Goal: Task Accomplishment & Management: Use online tool/utility

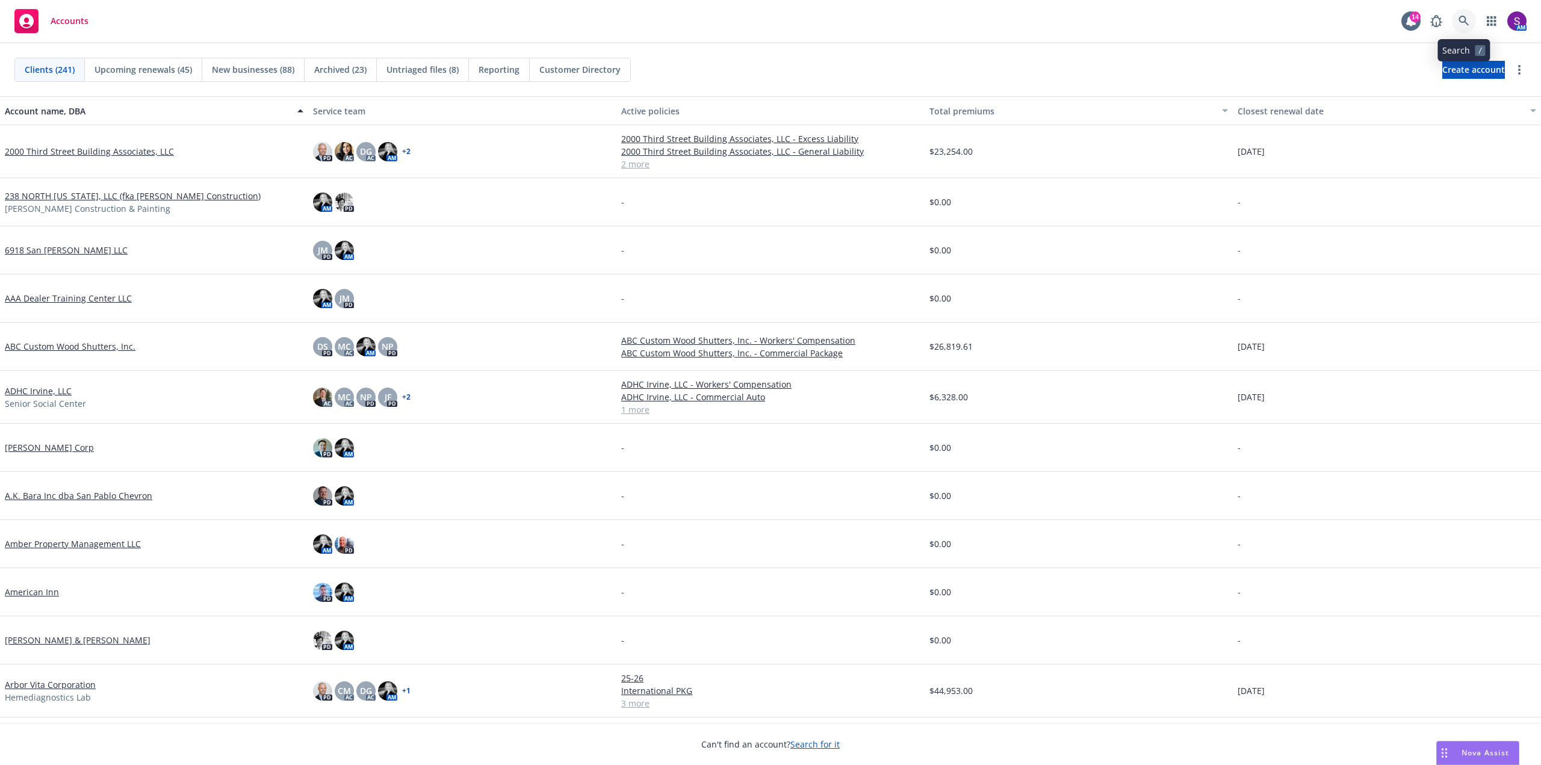
click at [1470, 28] on link at bounding box center [1464, 21] width 24 height 24
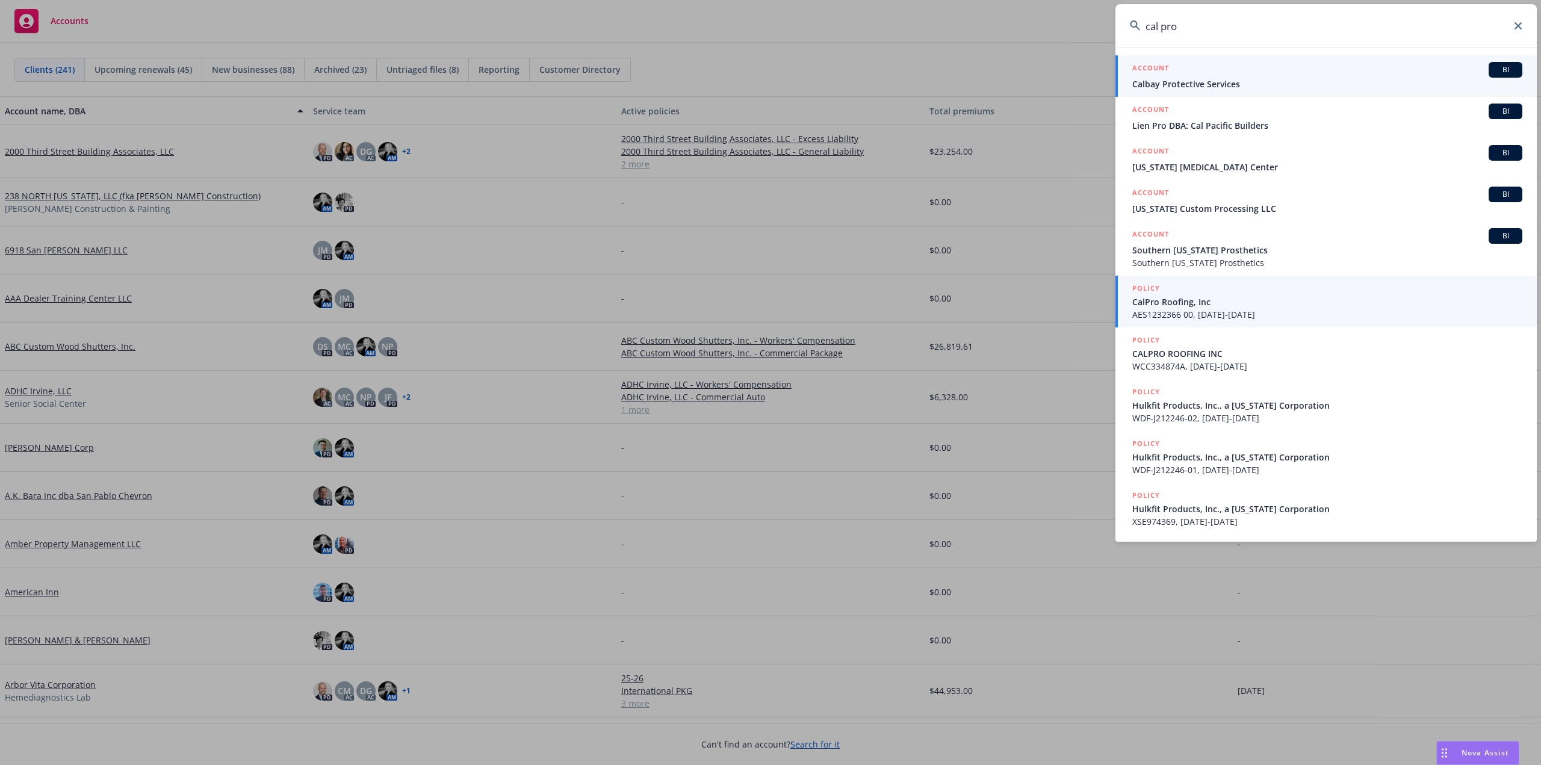
type input "cal pro"
click at [1191, 301] on span "CalPro Roofing, Inc" at bounding box center [1327, 302] width 390 height 13
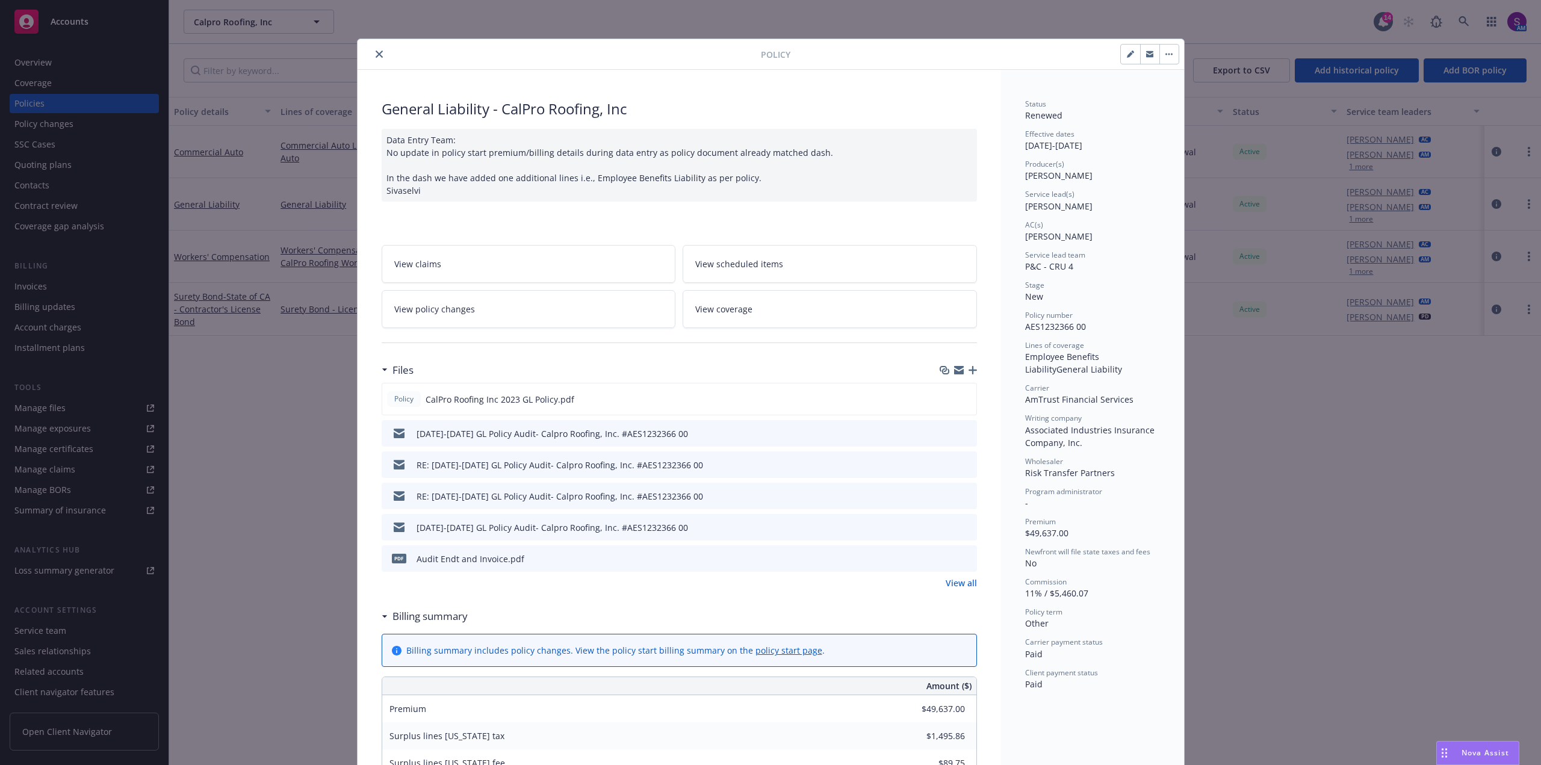
click at [378, 52] on button "close" at bounding box center [379, 54] width 14 height 14
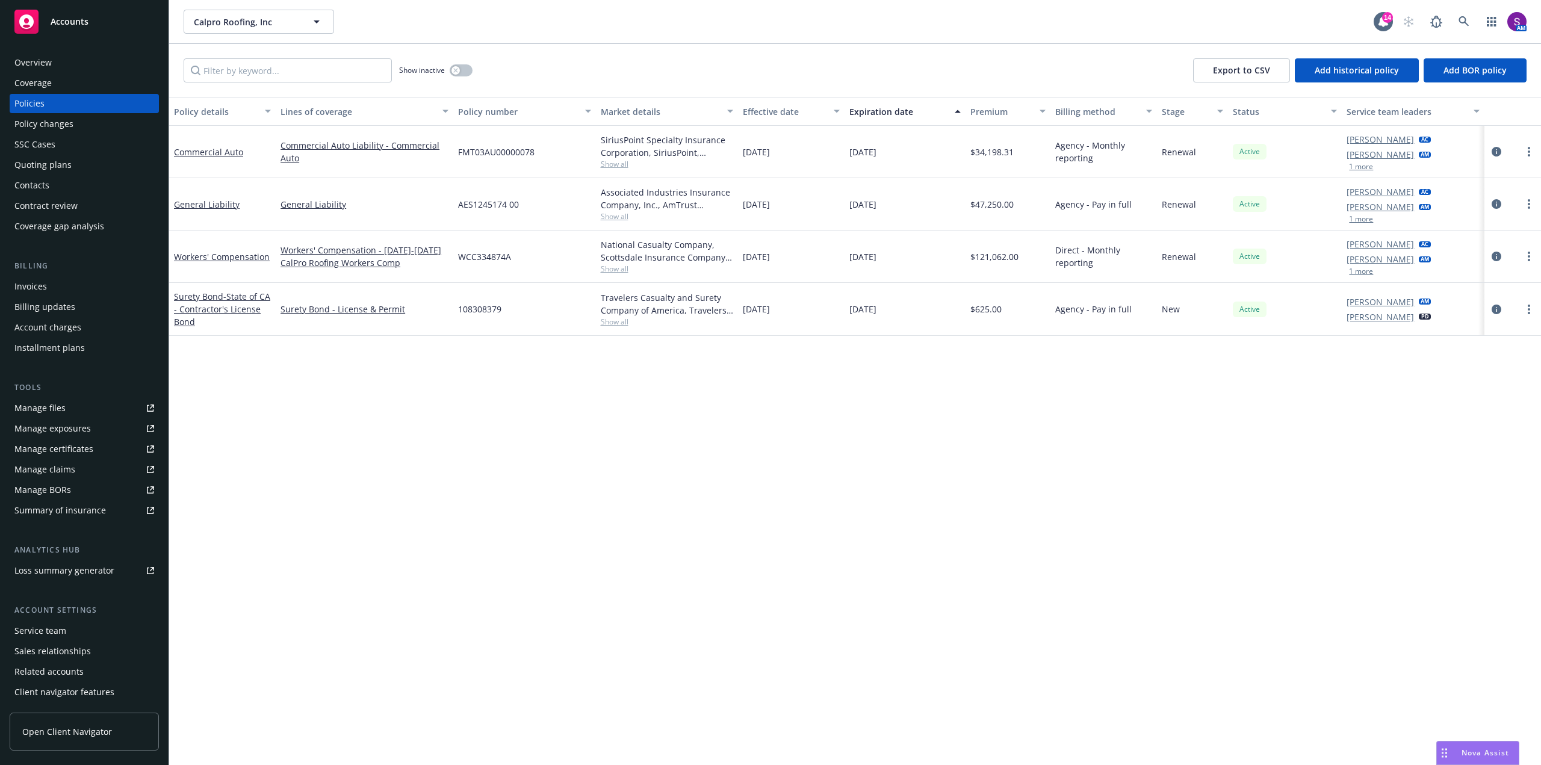
click at [72, 67] on div "Overview" at bounding box center [84, 62] width 140 height 19
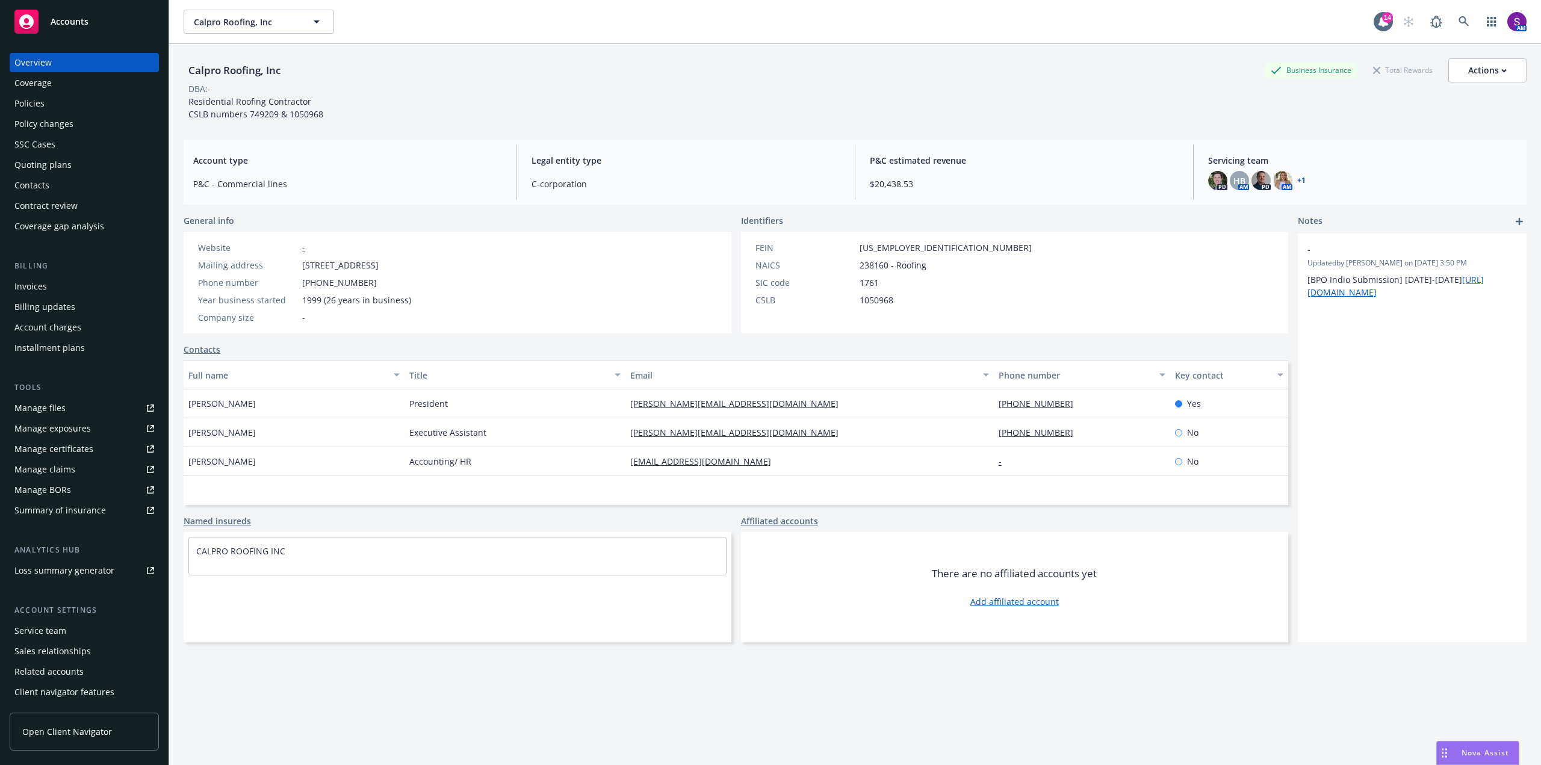
click at [59, 105] on div "Policies" at bounding box center [84, 103] width 140 height 19
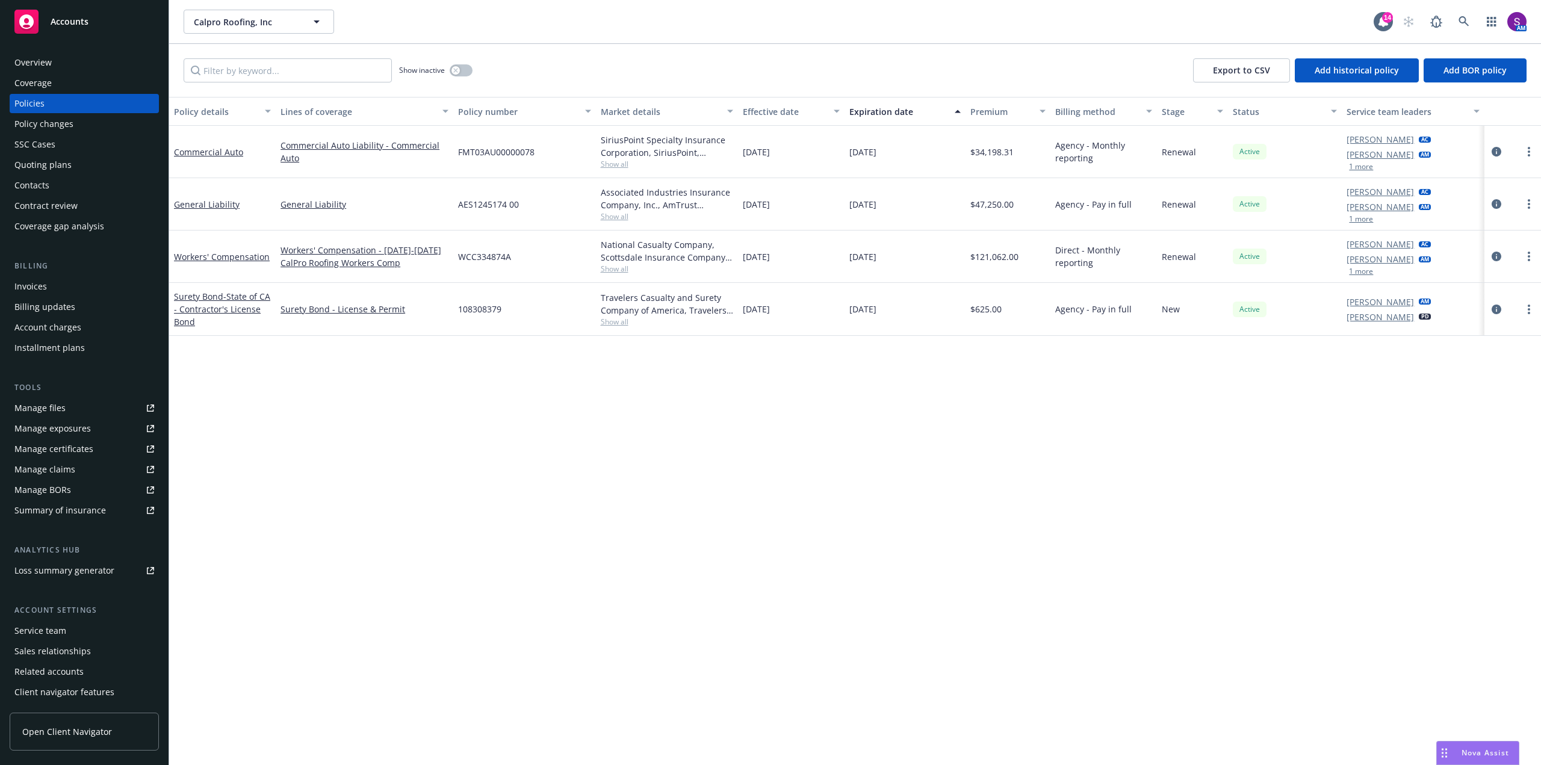
click at [607, 271] on span "Show all" at bounding box center [667, 269] width 132 height 10
click at [1499, 253] on icon "circleInformation" at bounding box center [1497, 257] width 10 height 10
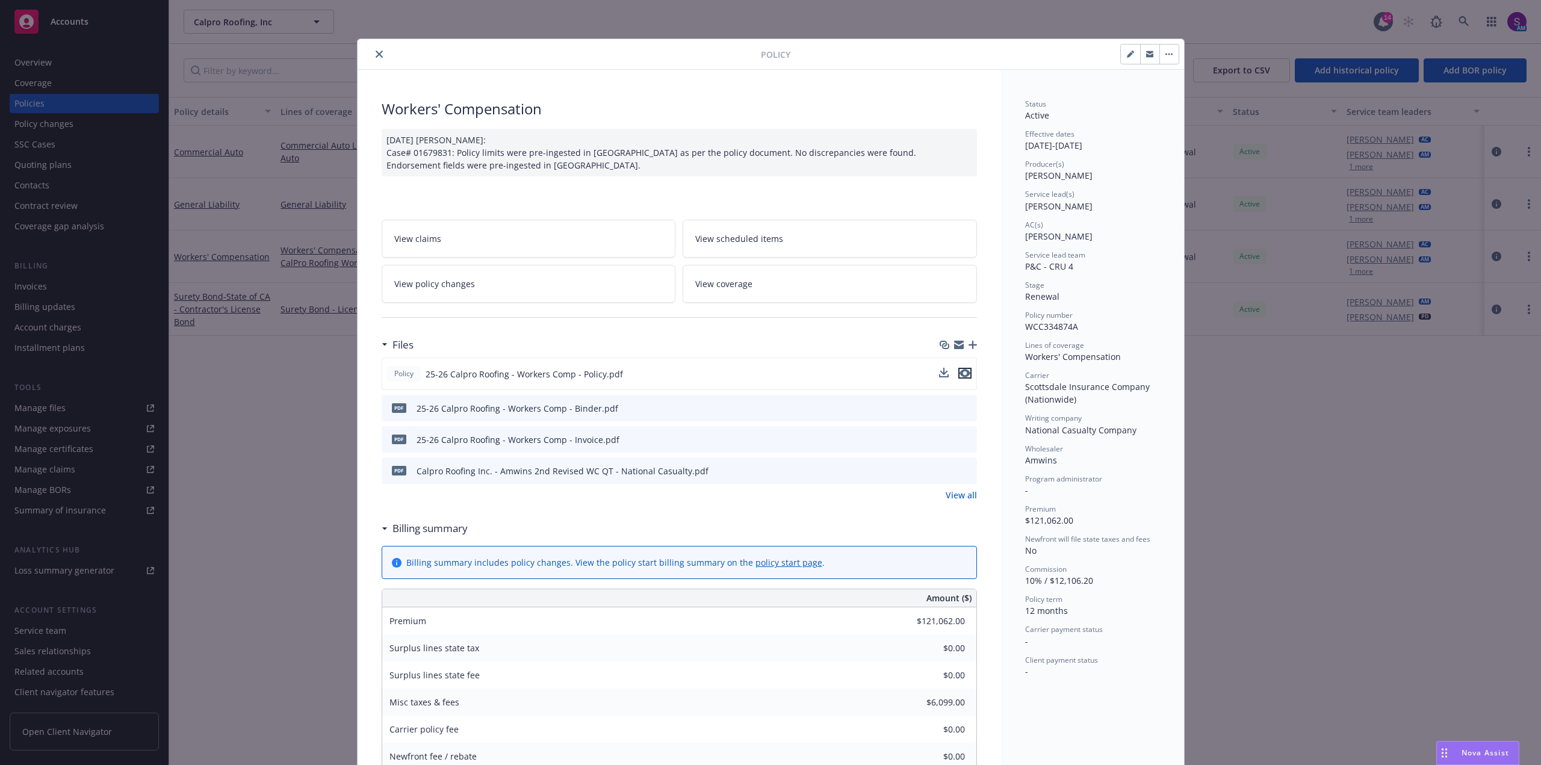
click at [959, 376] on icon "preview file" at bounding box center [964, 373] width 11 height 8
click at [372, 56] on button "close" at bounding box center [379, 54] width 14 height 14
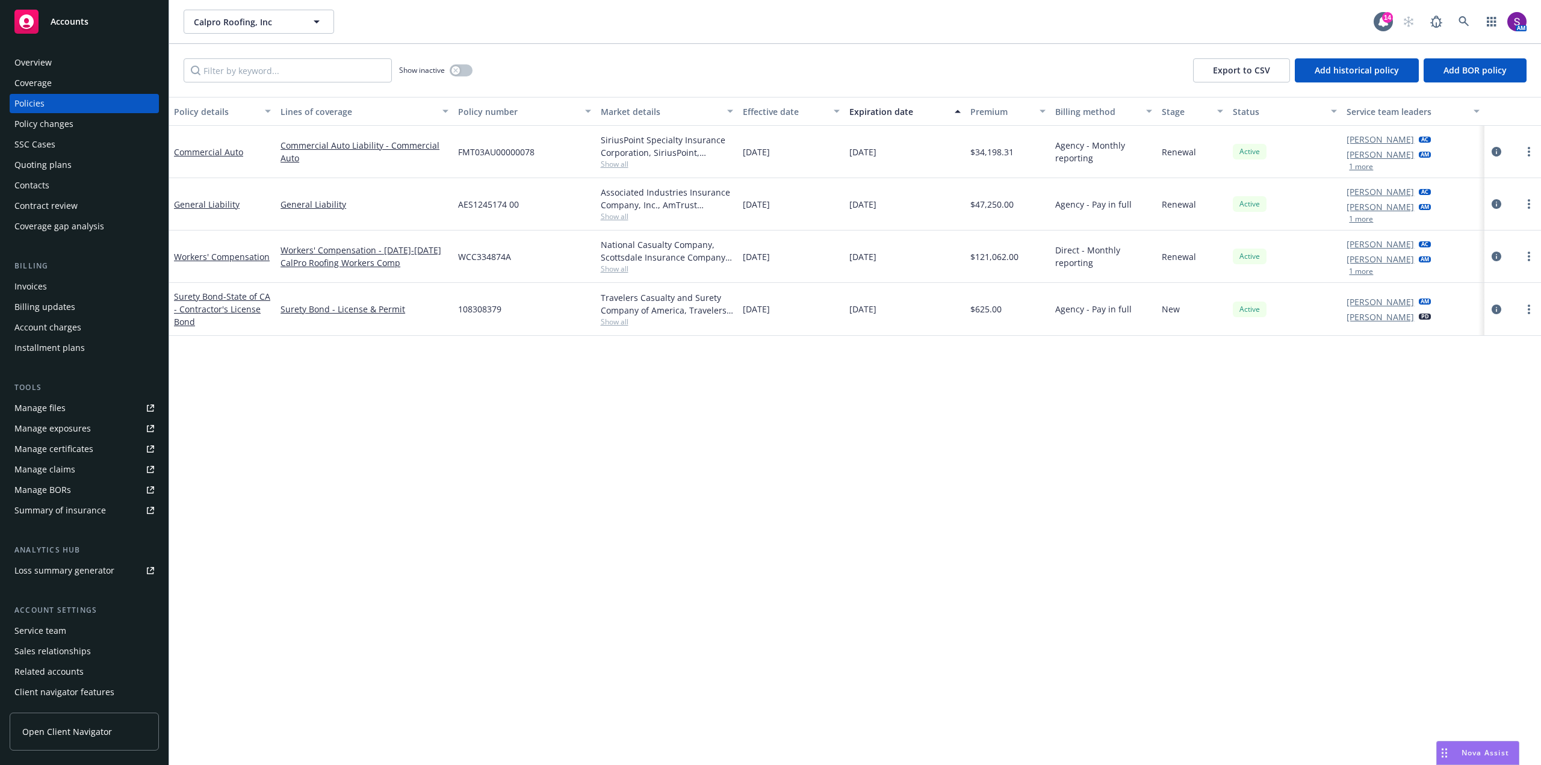
click at [37, 63] on div "Overview" at bounding box center [32, 62] width 37 height 19
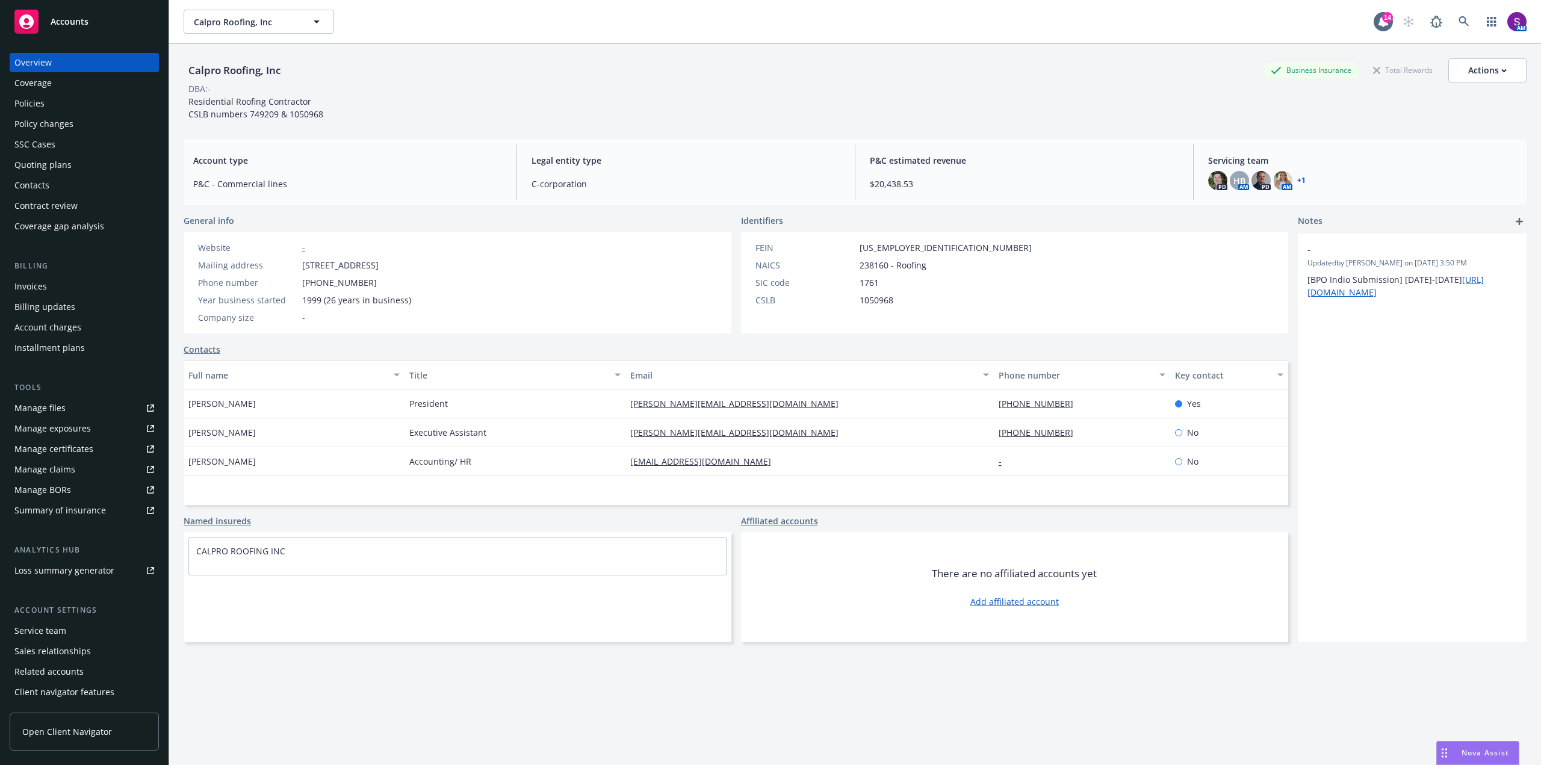
click at [1297, 178] on link "+ 1" at bounding box center [1301, 180] width 8 height 7
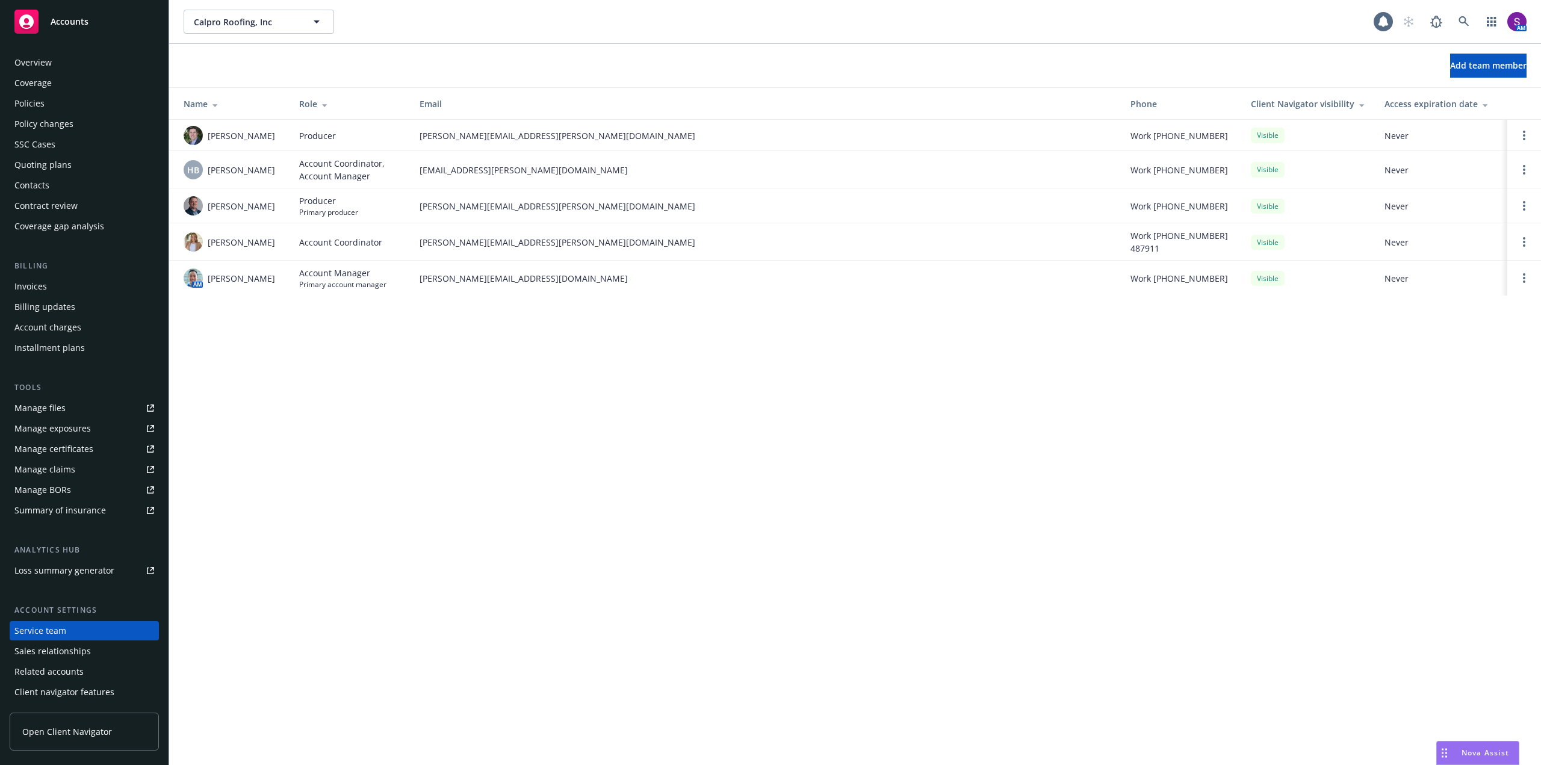
scroll to position [19, 0]
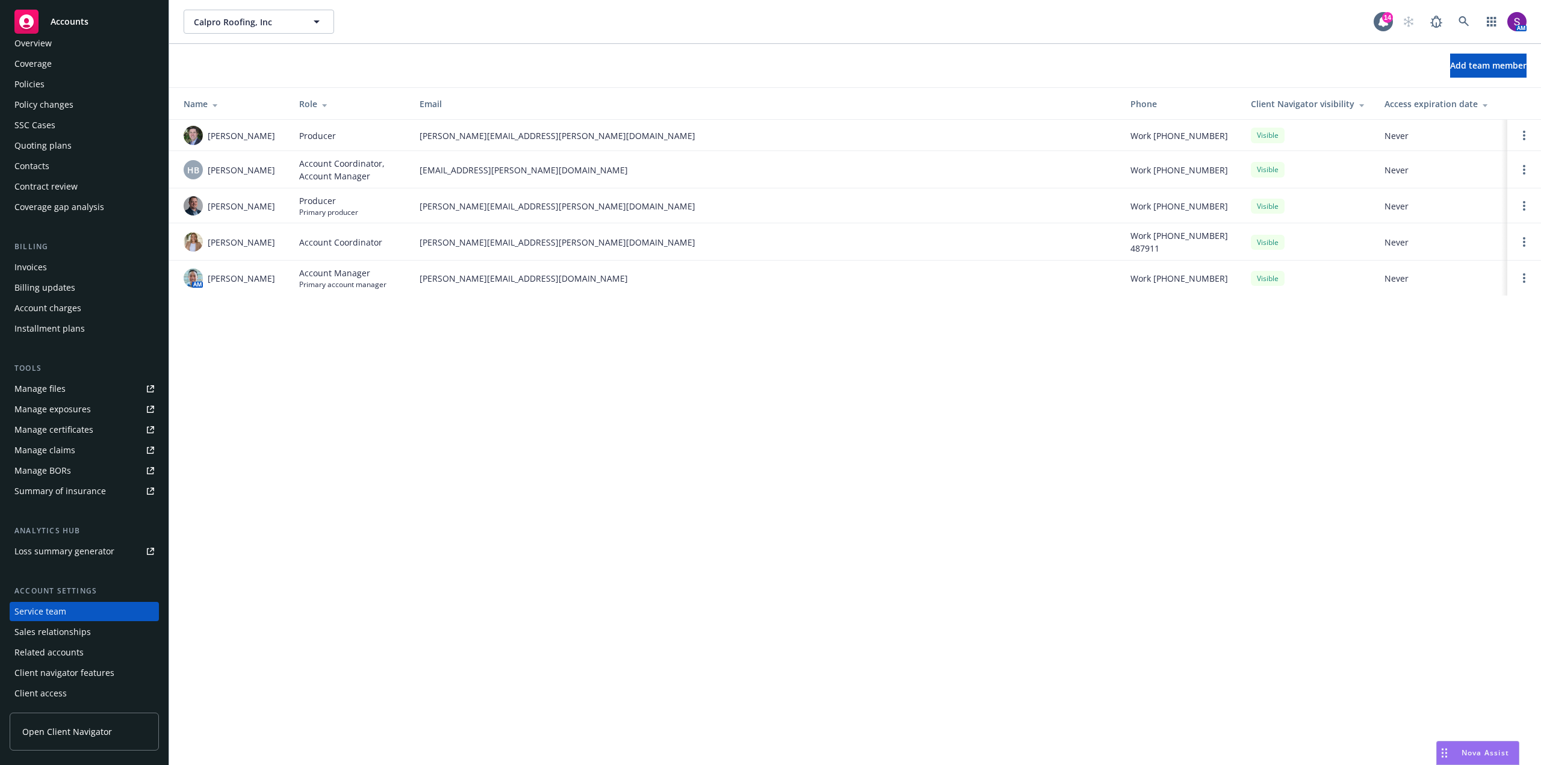
click at [41, 82] on div "Policies" at bounding box center [29, 84] width 30 height 19
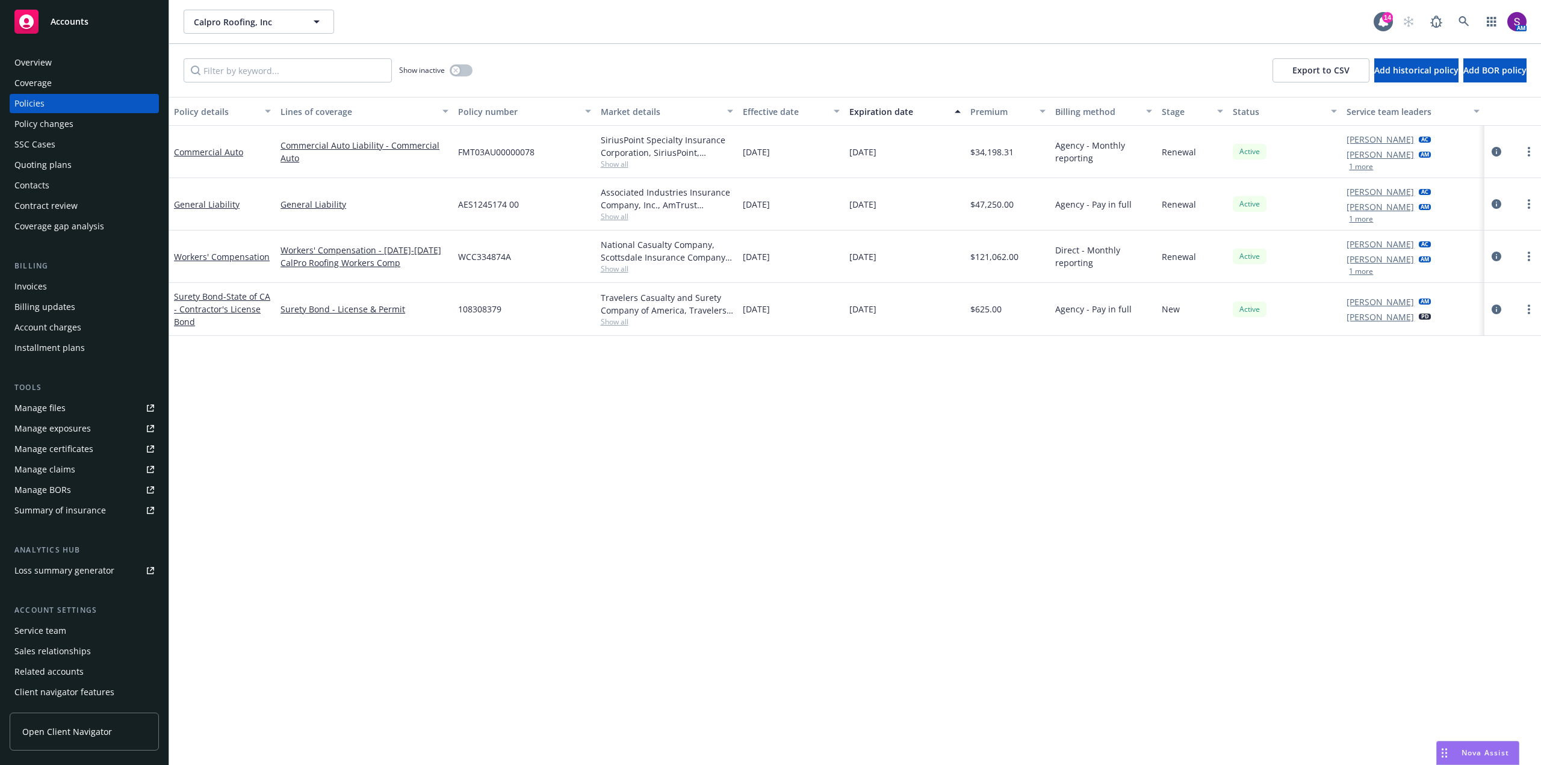
click at [89, 61] on div "Overview" at bounding box center [84, 62] width 140 height 19
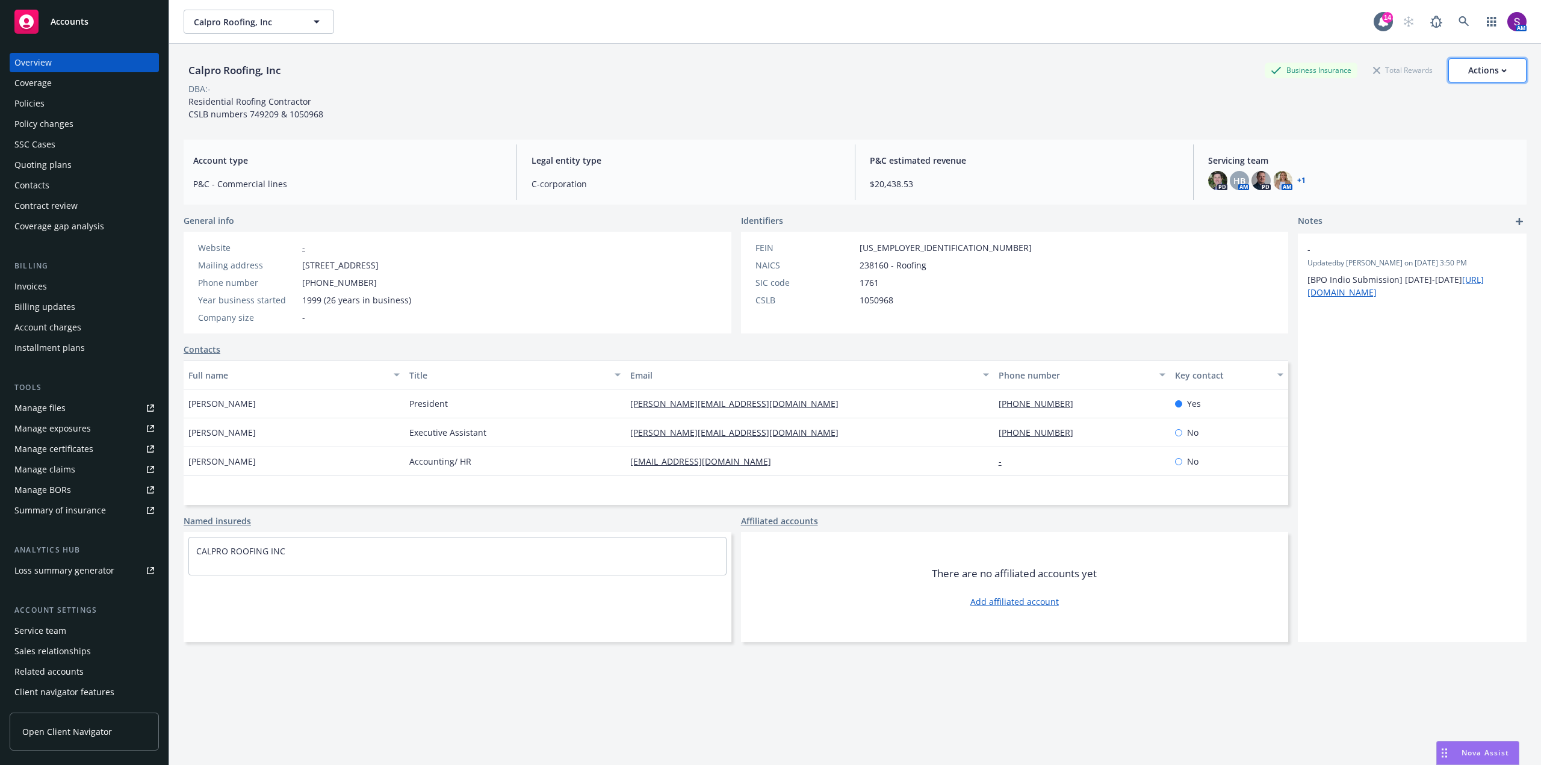
click at [1485, 70] on div "Actions" at bounding box center [1487, 70] width 39 height 23
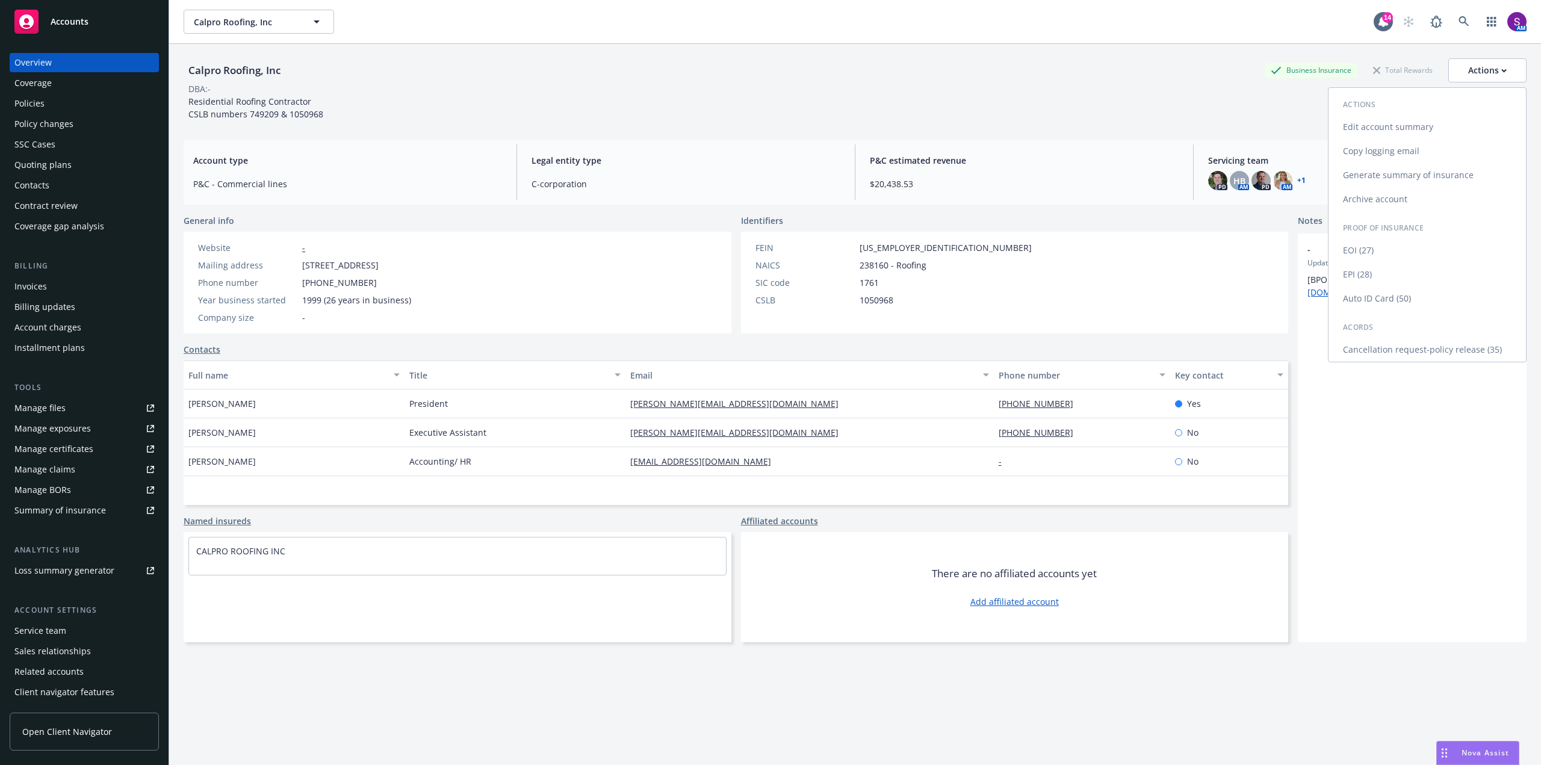
click at [1385, 155] on link "Copy logging email" at bounding box center [1426, 151] width 197 height 24
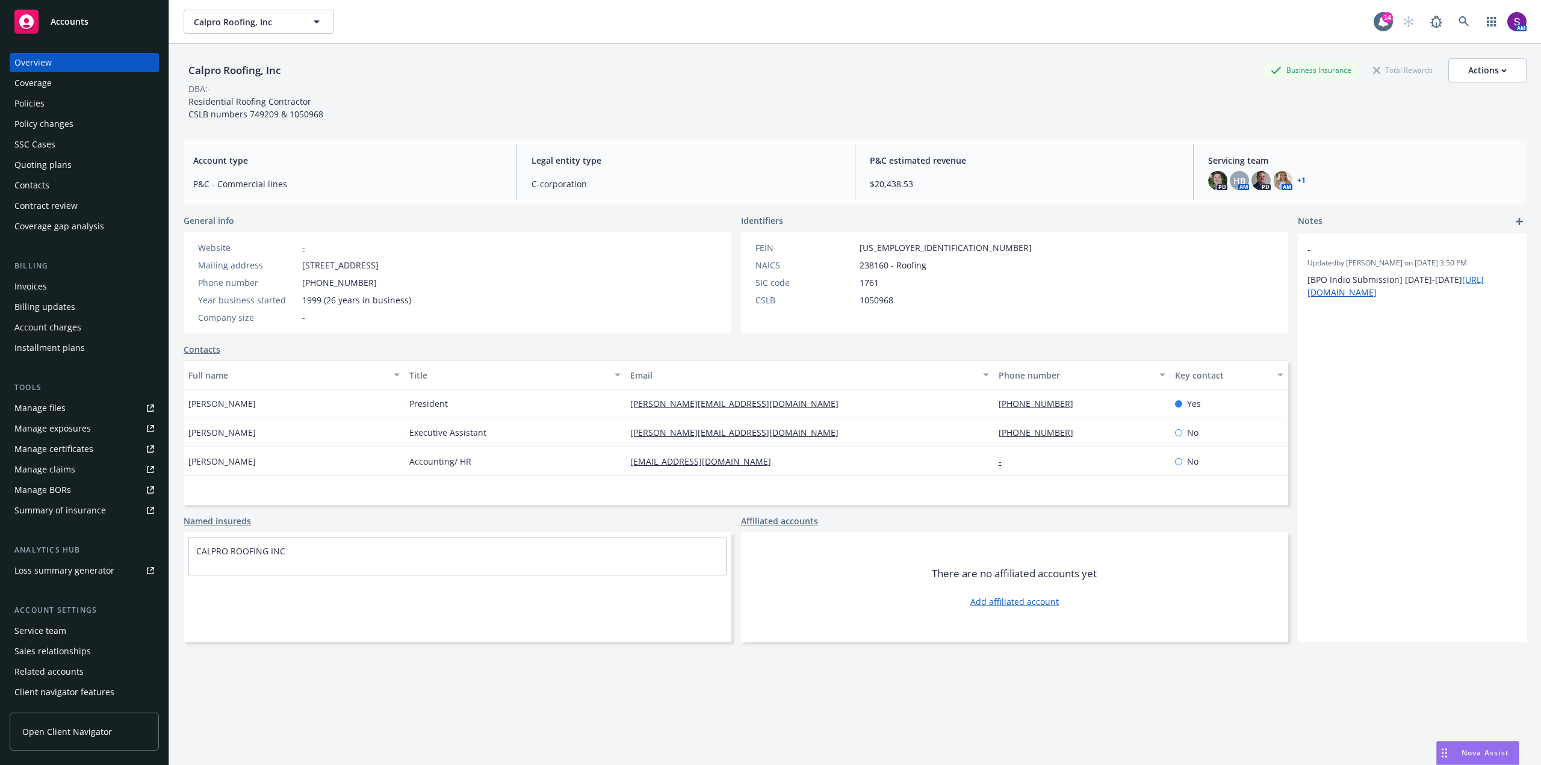
click at [29, 105] on div "Policies" at bounding box center [29, 103] width 30 height 19
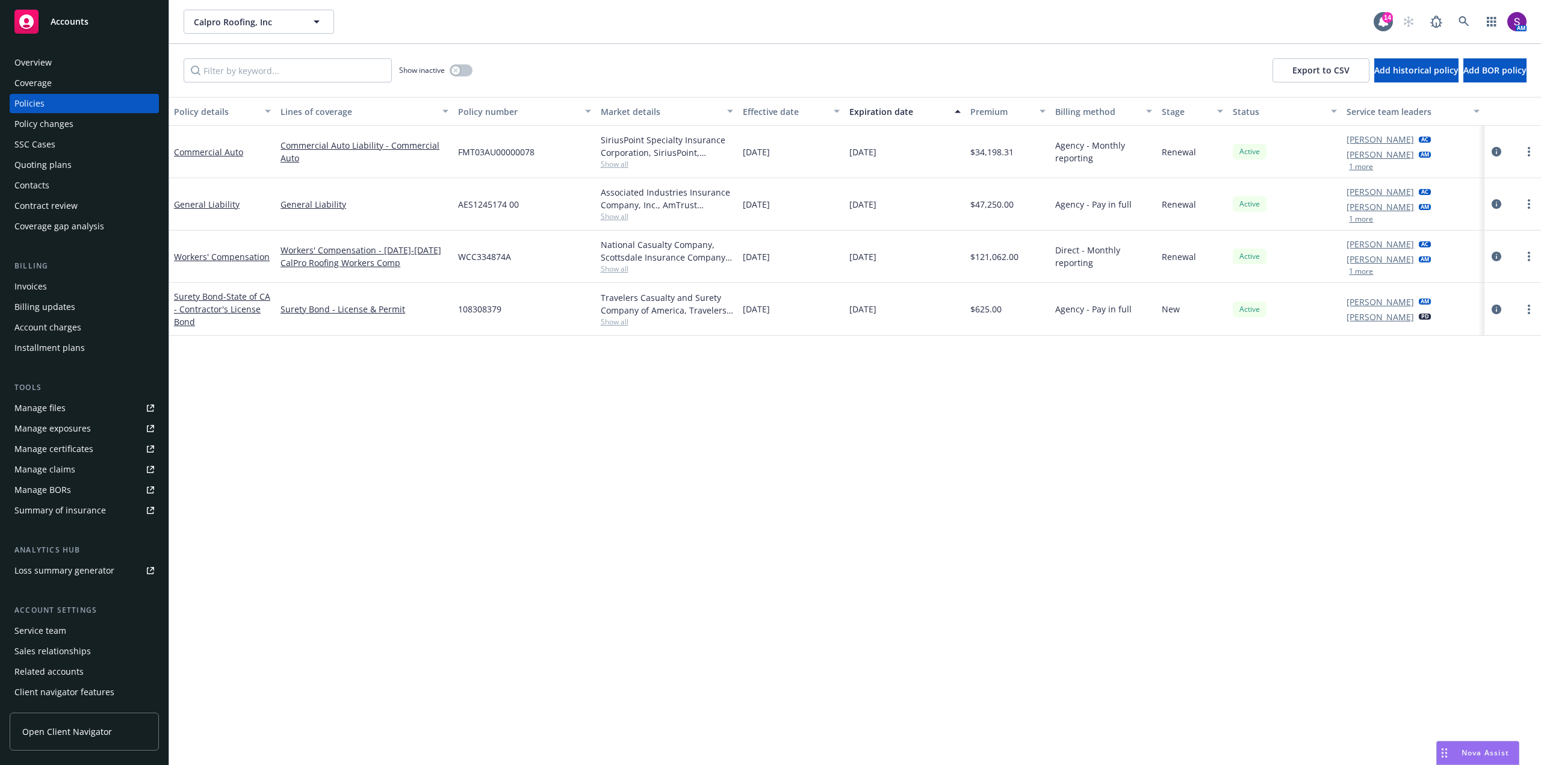
click at [1362, 216] on button "1 more" at bounding box center [1361, 218] width 24 height 7
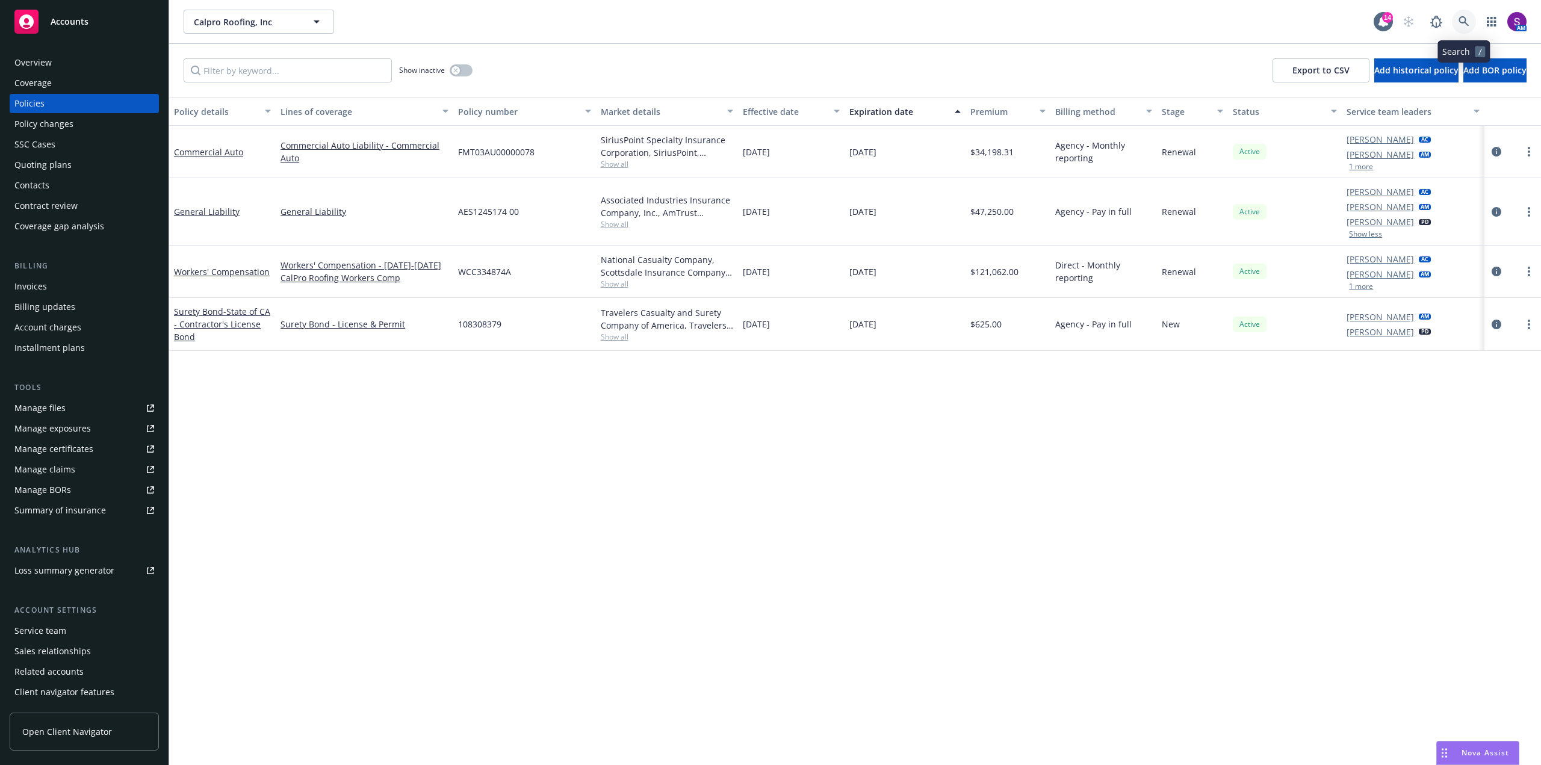
click at [1470, 20] on link at bounding box center [1464, 22] width 24 height 24
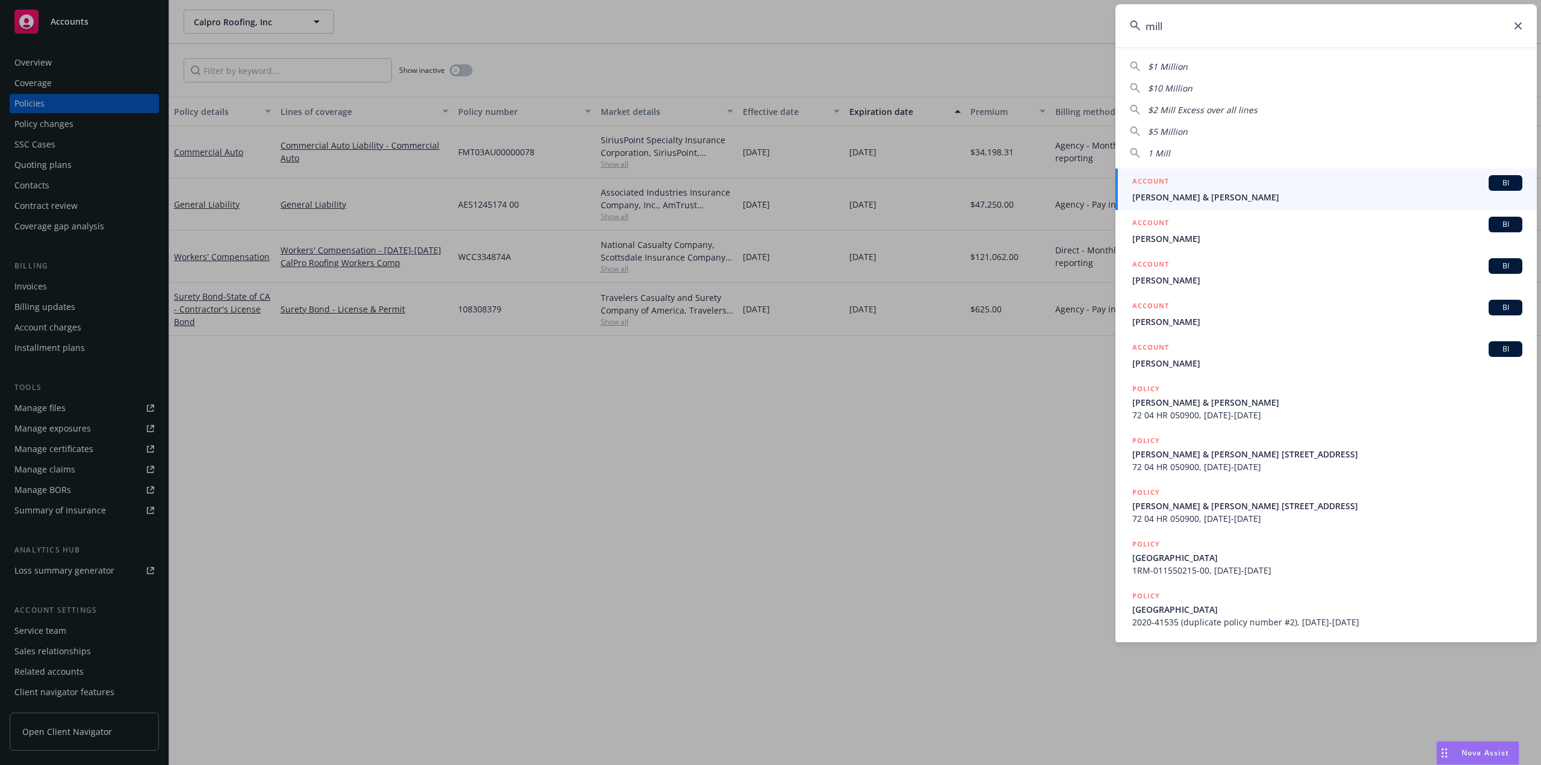
click at [1185, 31] on input "mill" at bounding box center [1325, 25] width 421 height 43
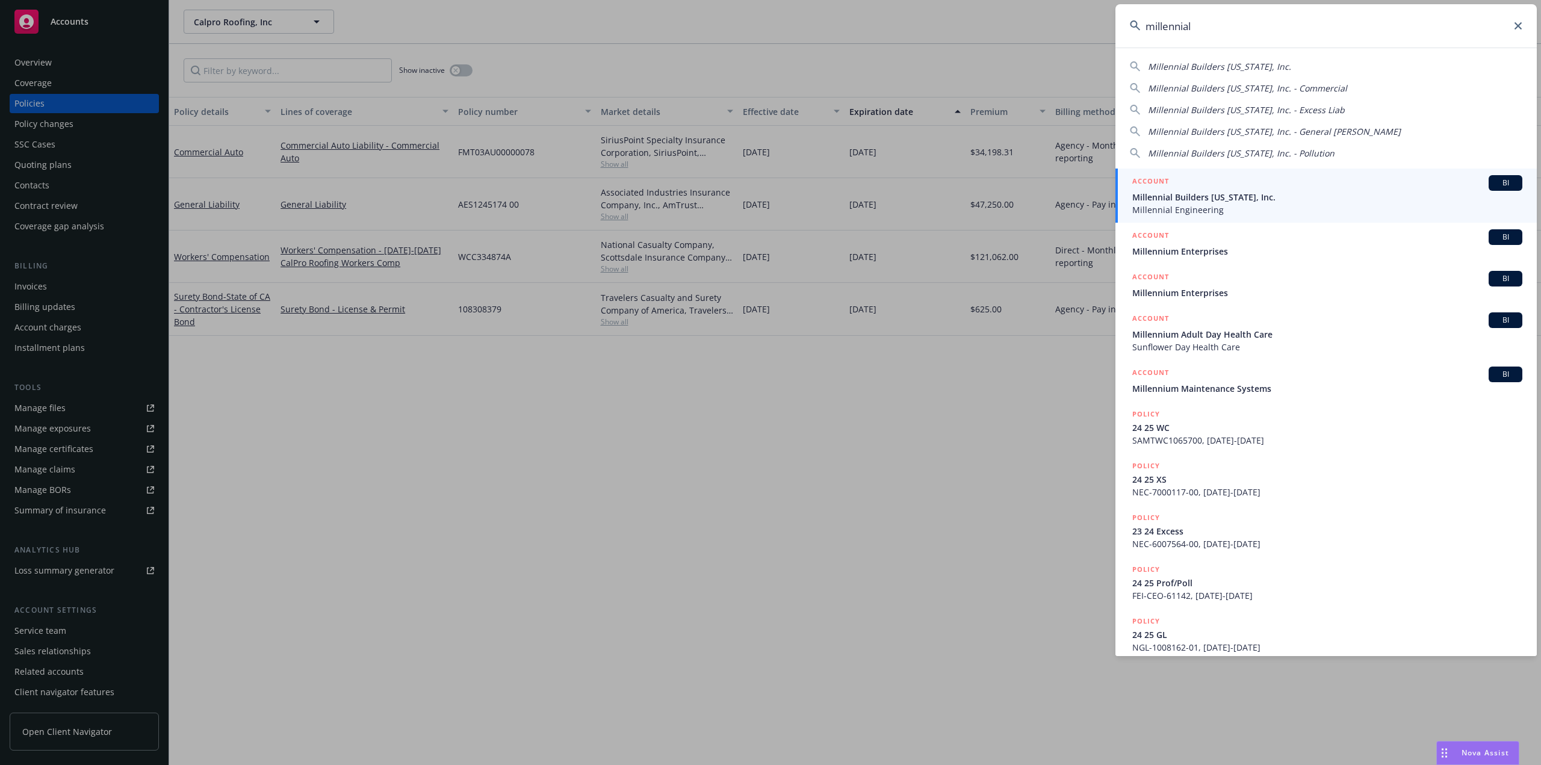
type input "millennial"
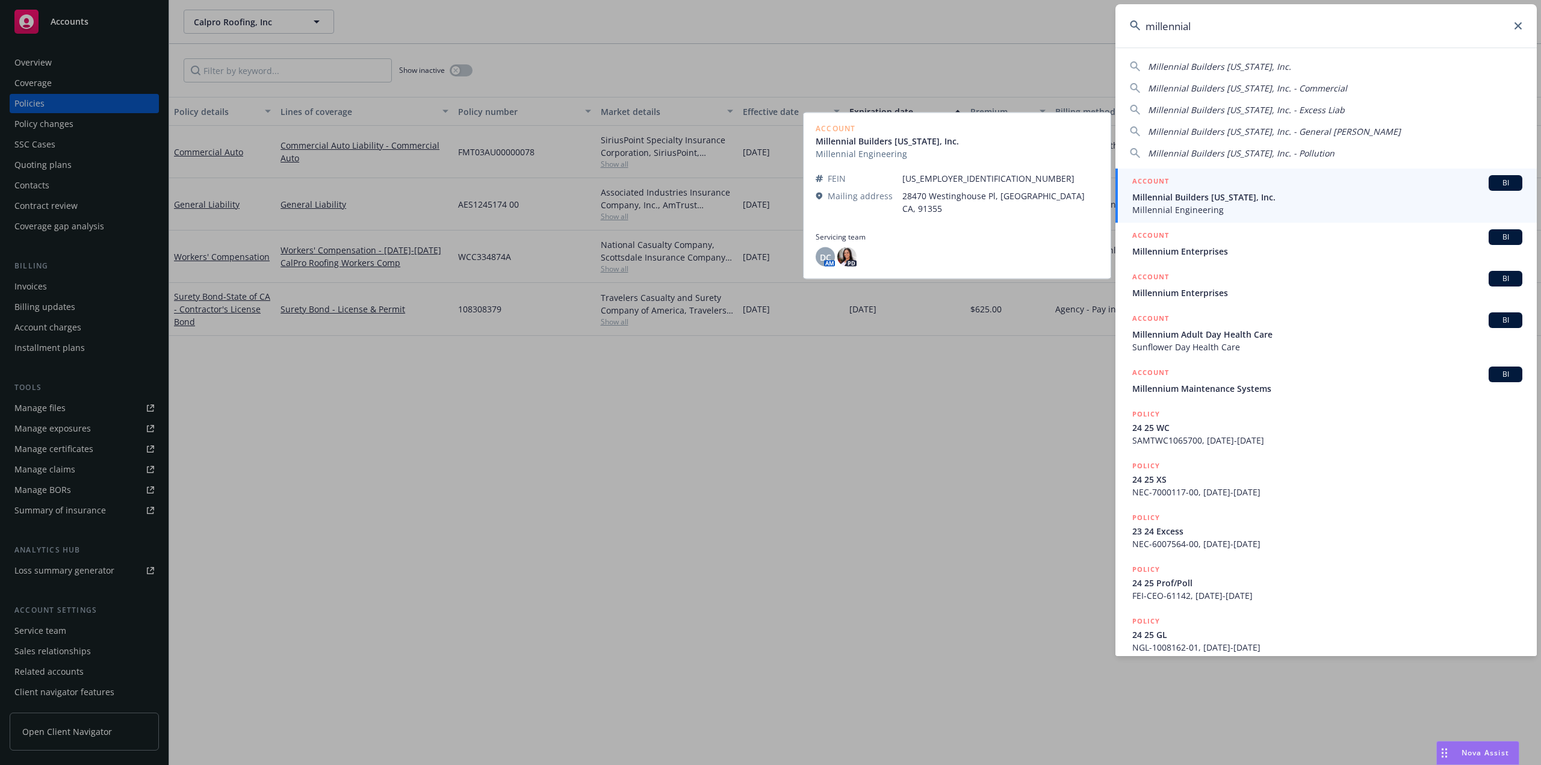
click at [1268, 197] on span "Millennial Builders [US_STATE], Inc." at bounding box center [1327, 197] width 390 height 13
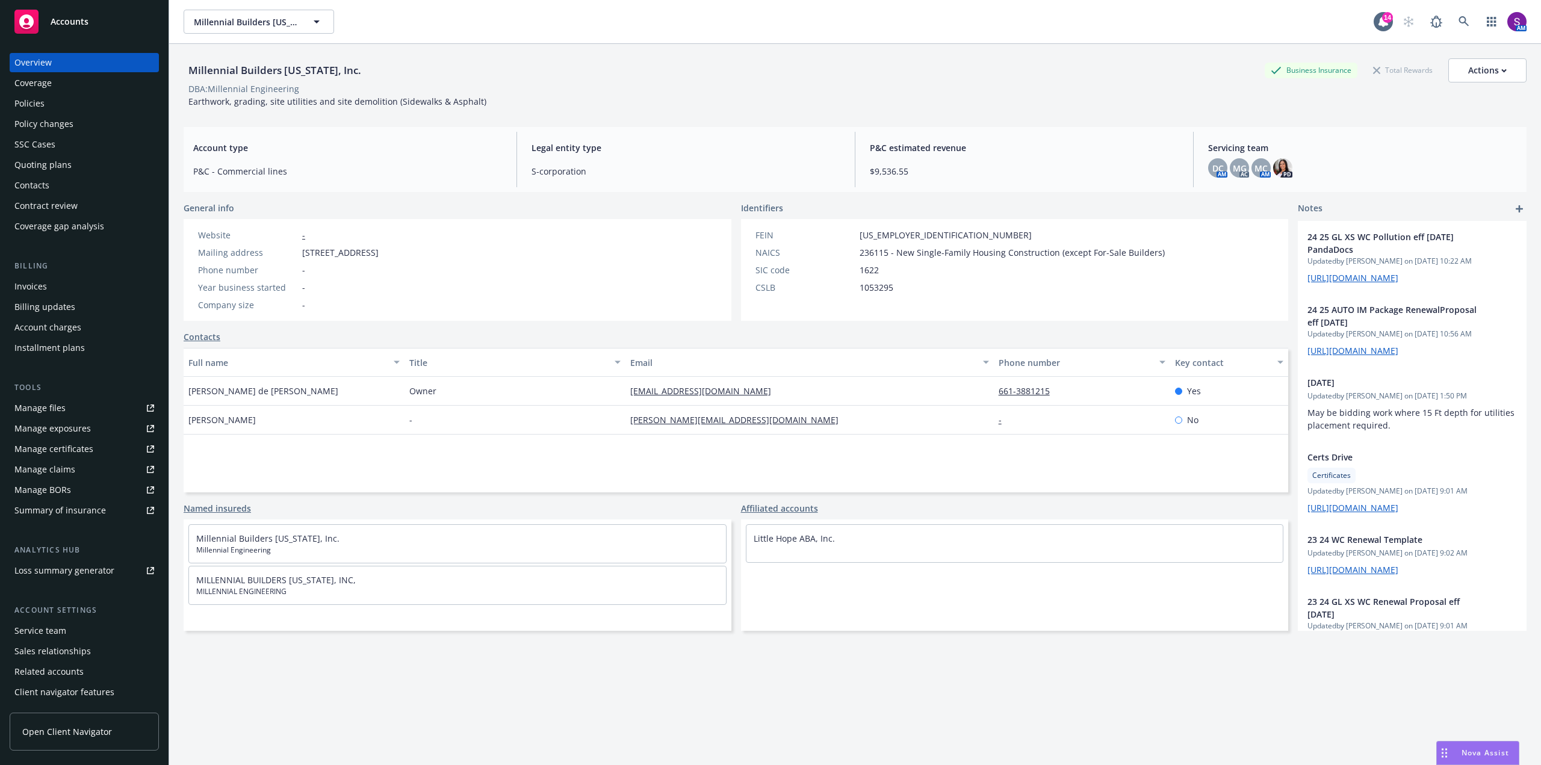
click at [75, 110] on div "Policies" at bounding box center [84, 103] width 140 height 19
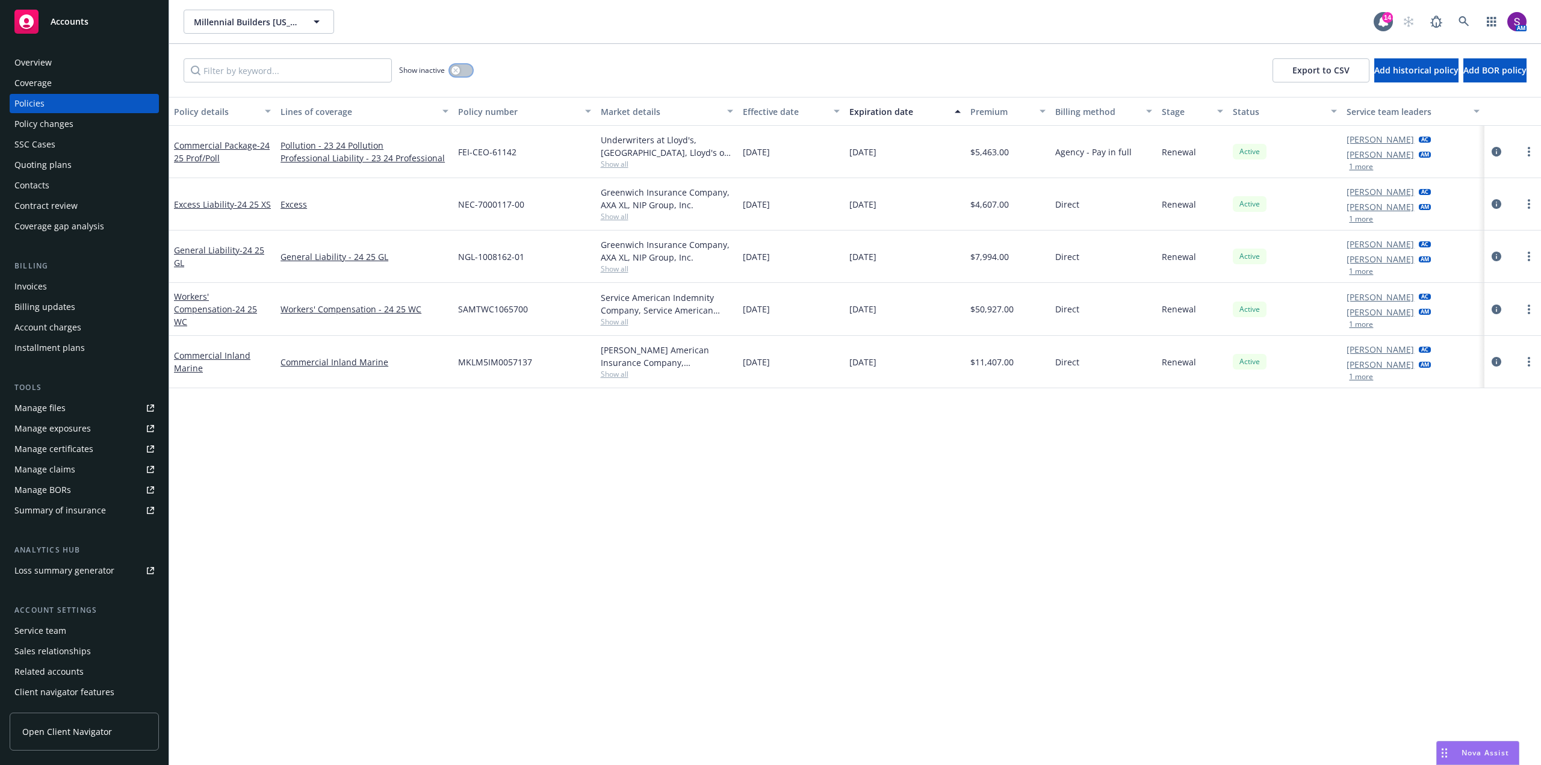
click at [453, 67] on div "button" at bounding box center [455, 70] width 8 height 8
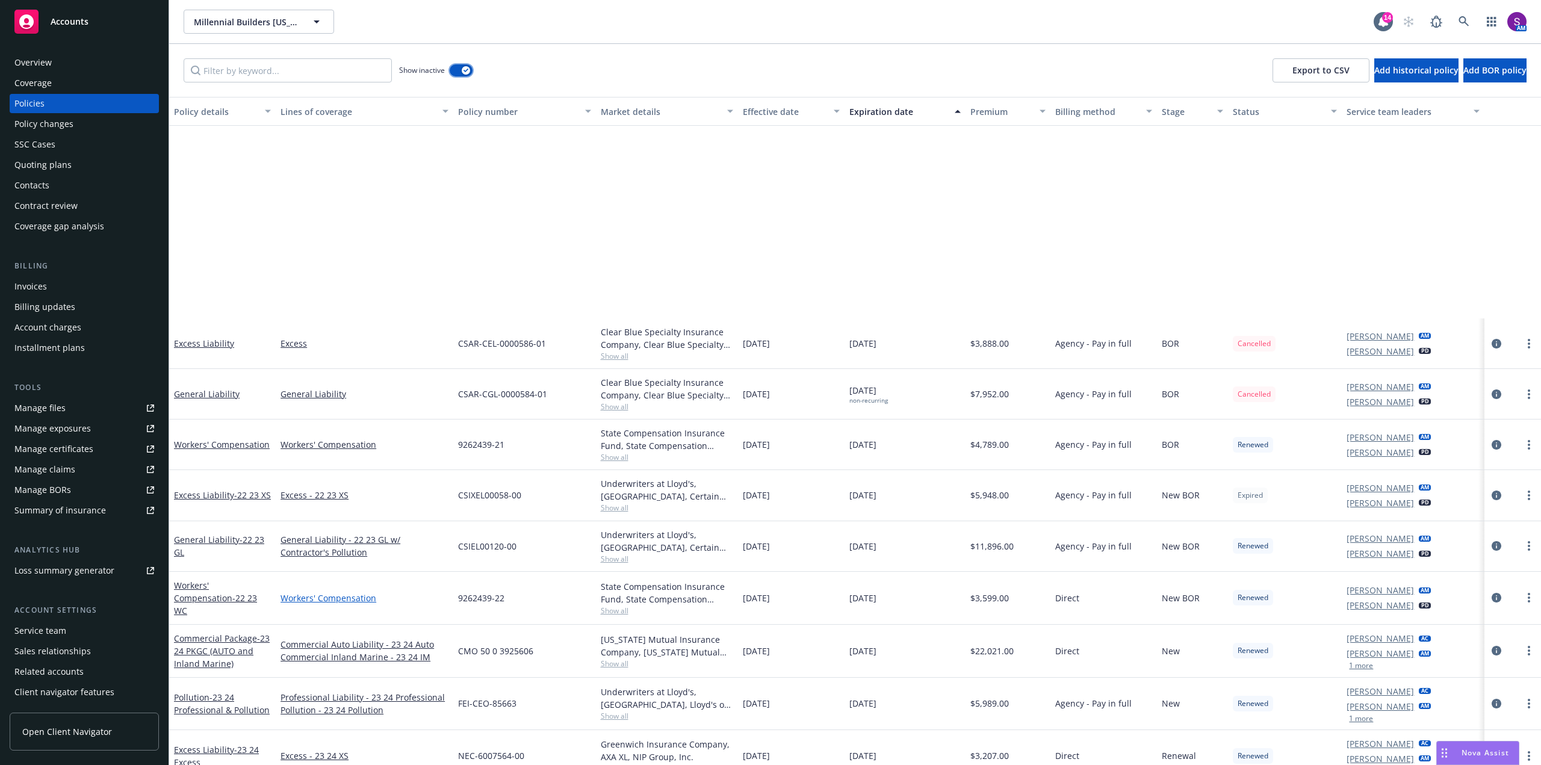
scroll to position [241, 0]
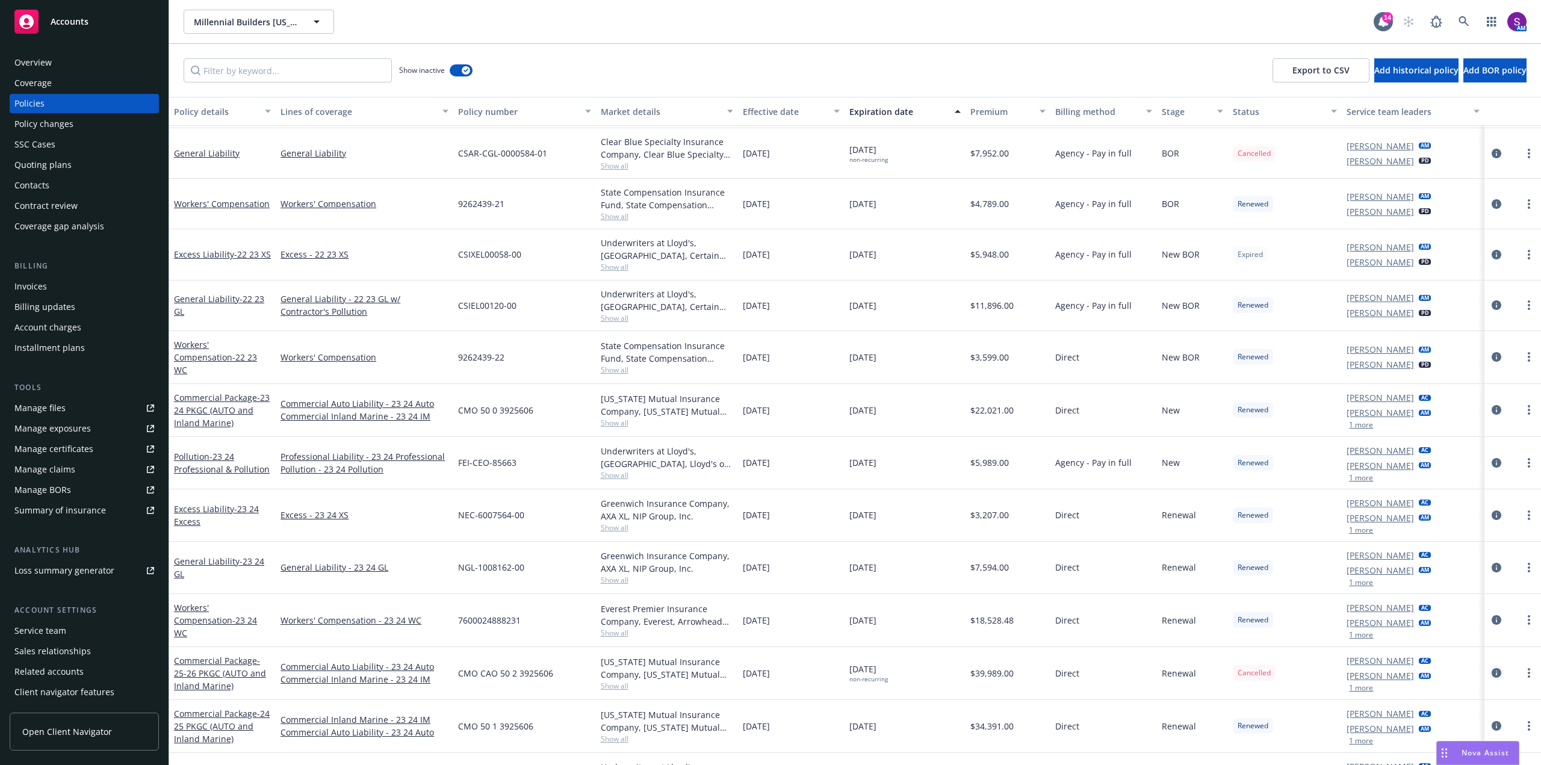
click at [1492, 668] on icon "circleInformation" at bounding box center [1497, 673] width 10 height 10
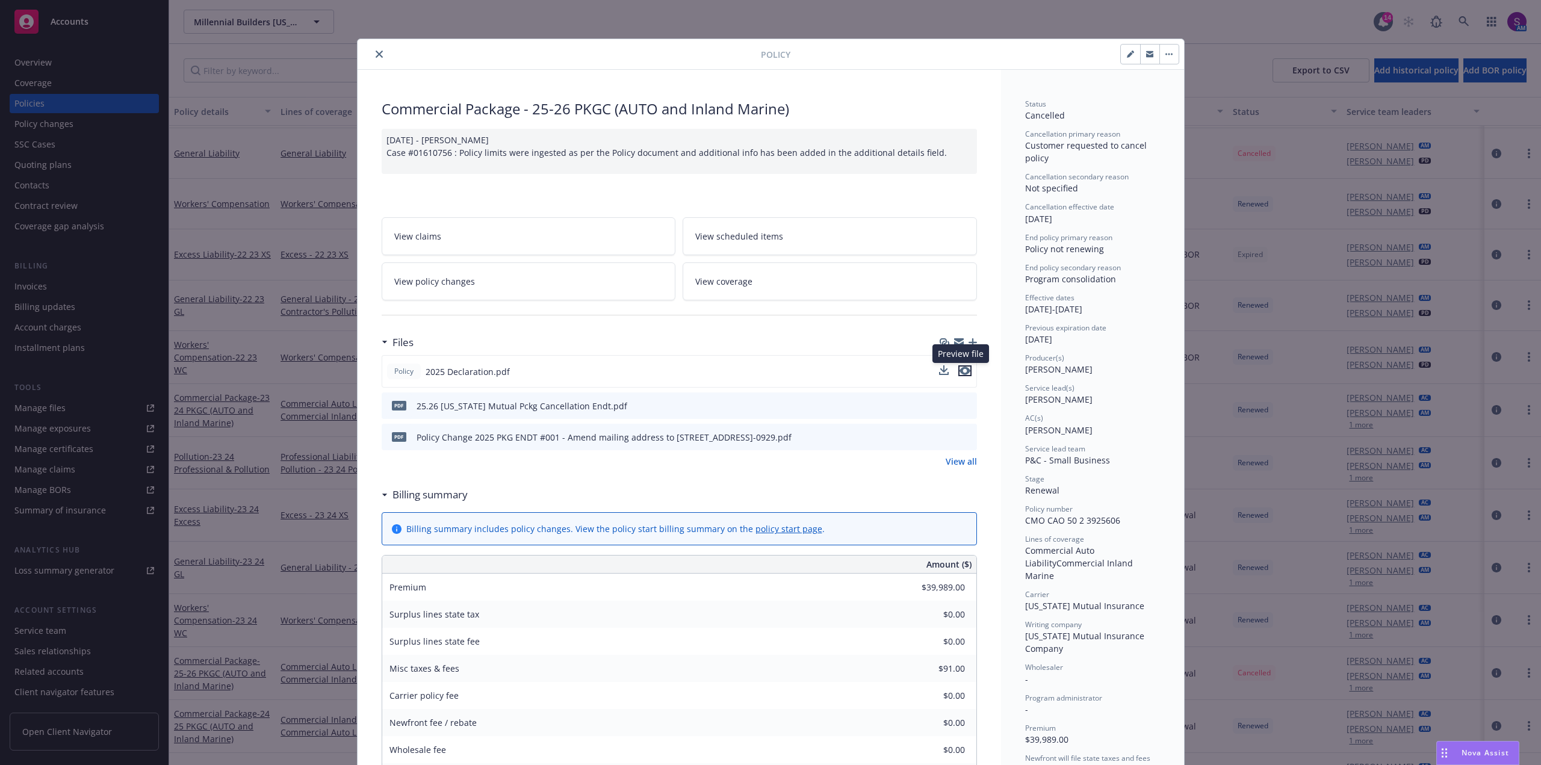
click at [964, 368] on icon "preview file" at bounding box center [964, 371] width 11 height 8
click at [376, 51] on icon "close" at bounding box center [379, 54] width 7 height 7
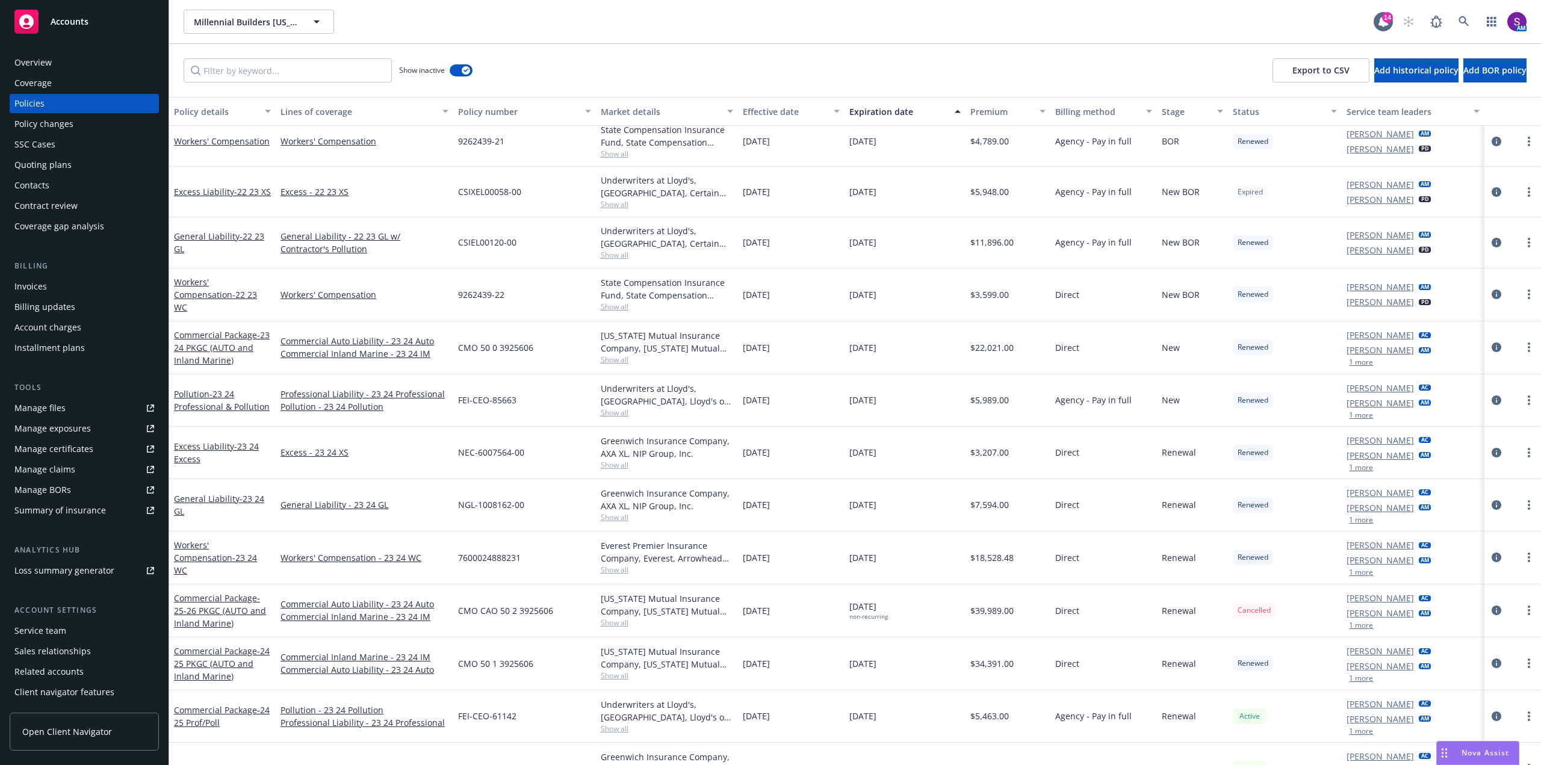
scroll to position [361, 0]
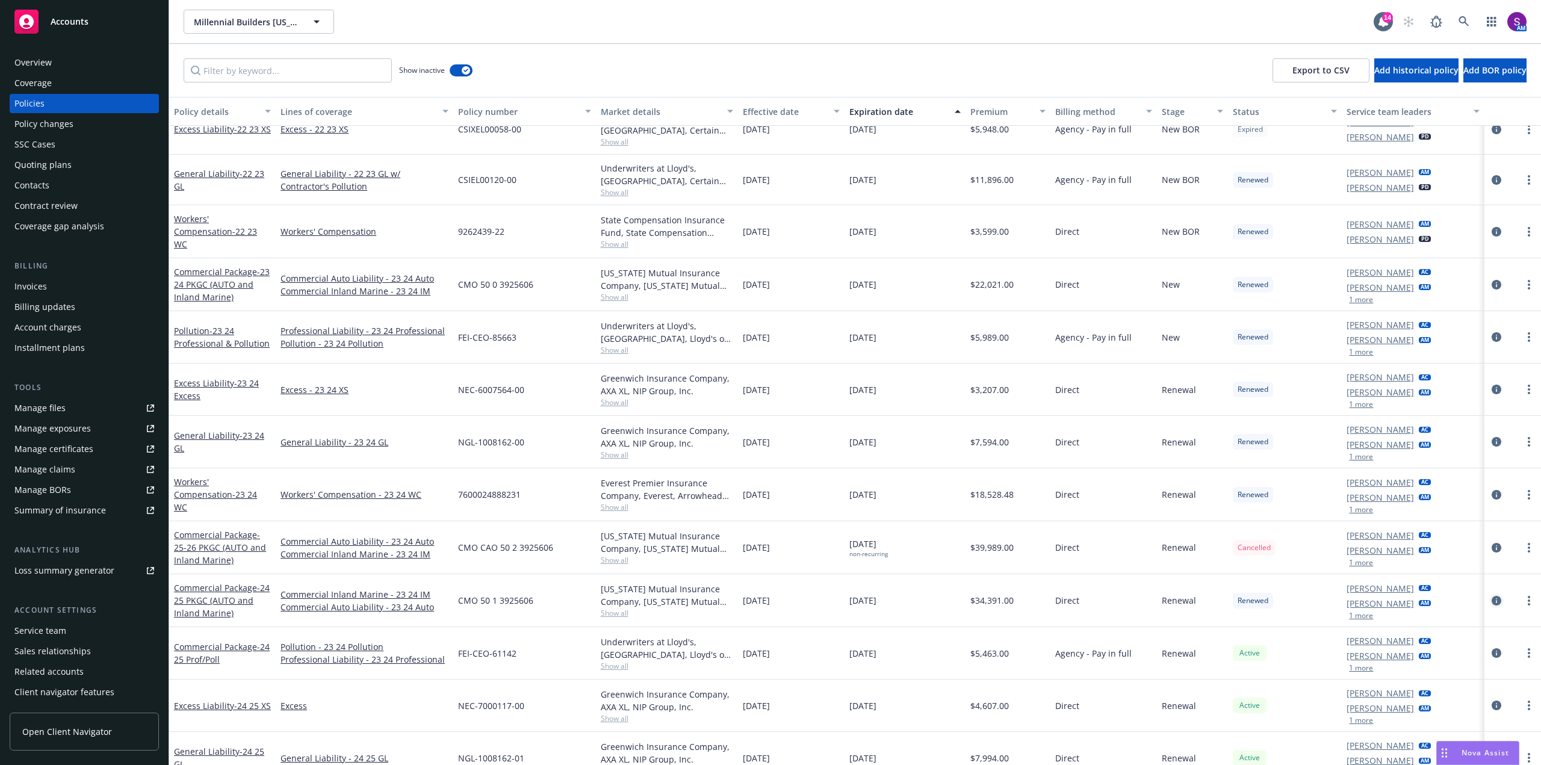
click at [1492, 600] on icon "circleInformation" at bounding box center [1497, 601] width 10 height 10
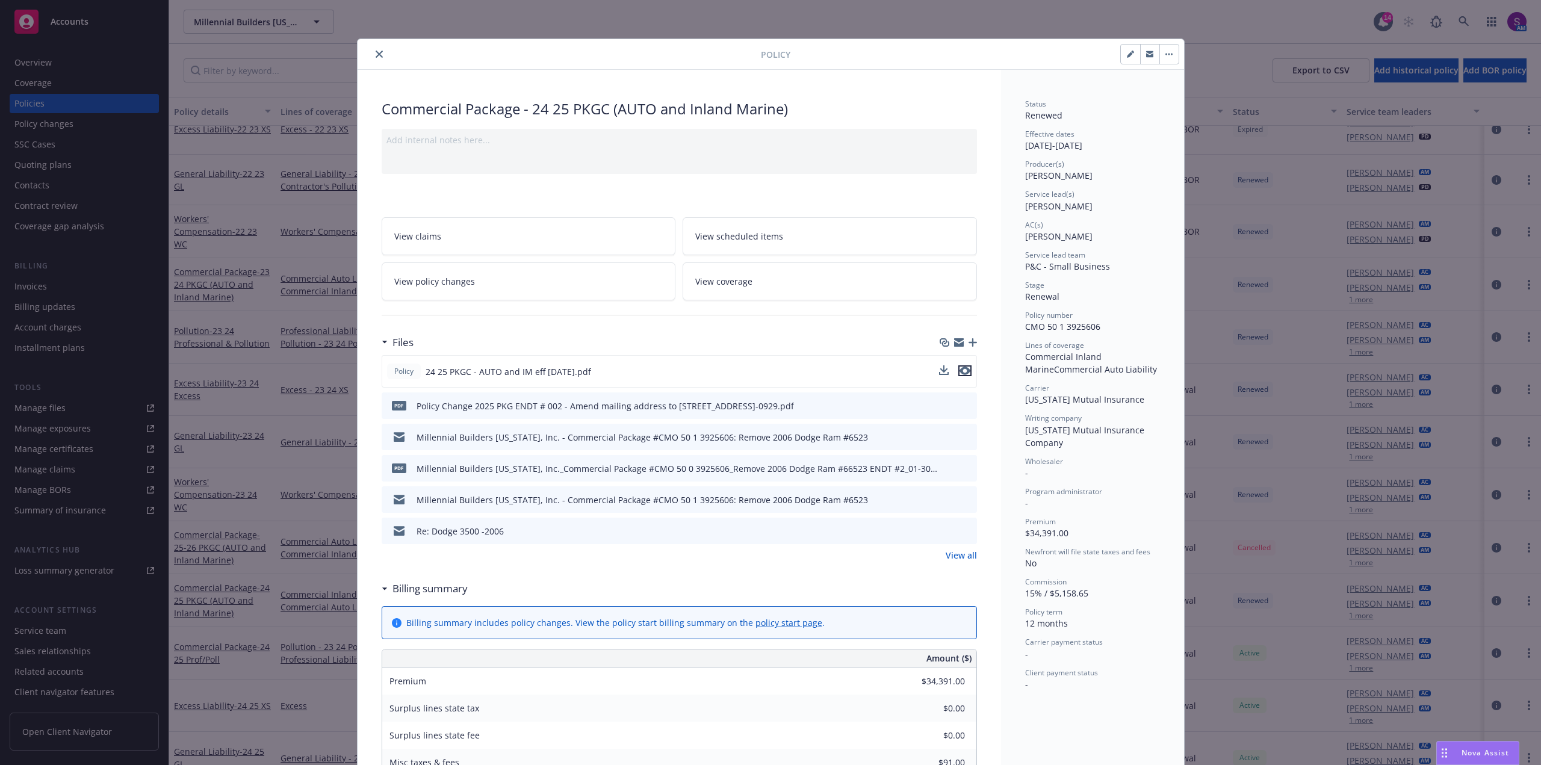
click at [964, 370] on icon "preview file" at bounding box center [964, 371] width 11 height 8
click at [376, 55] on icon "close" at bounding box center [379, 54] width 7 height 7
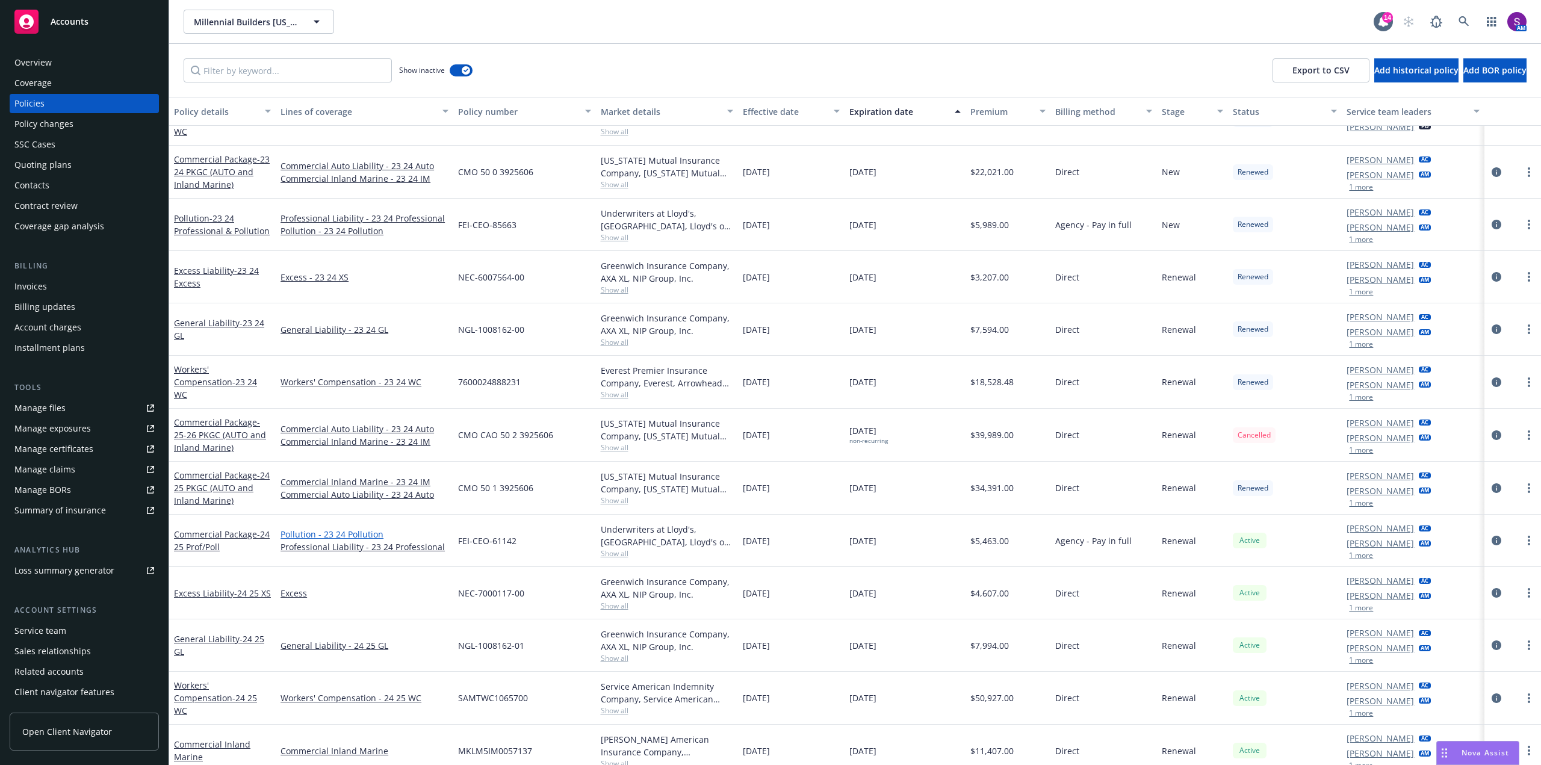
scroll to position [477, 0]
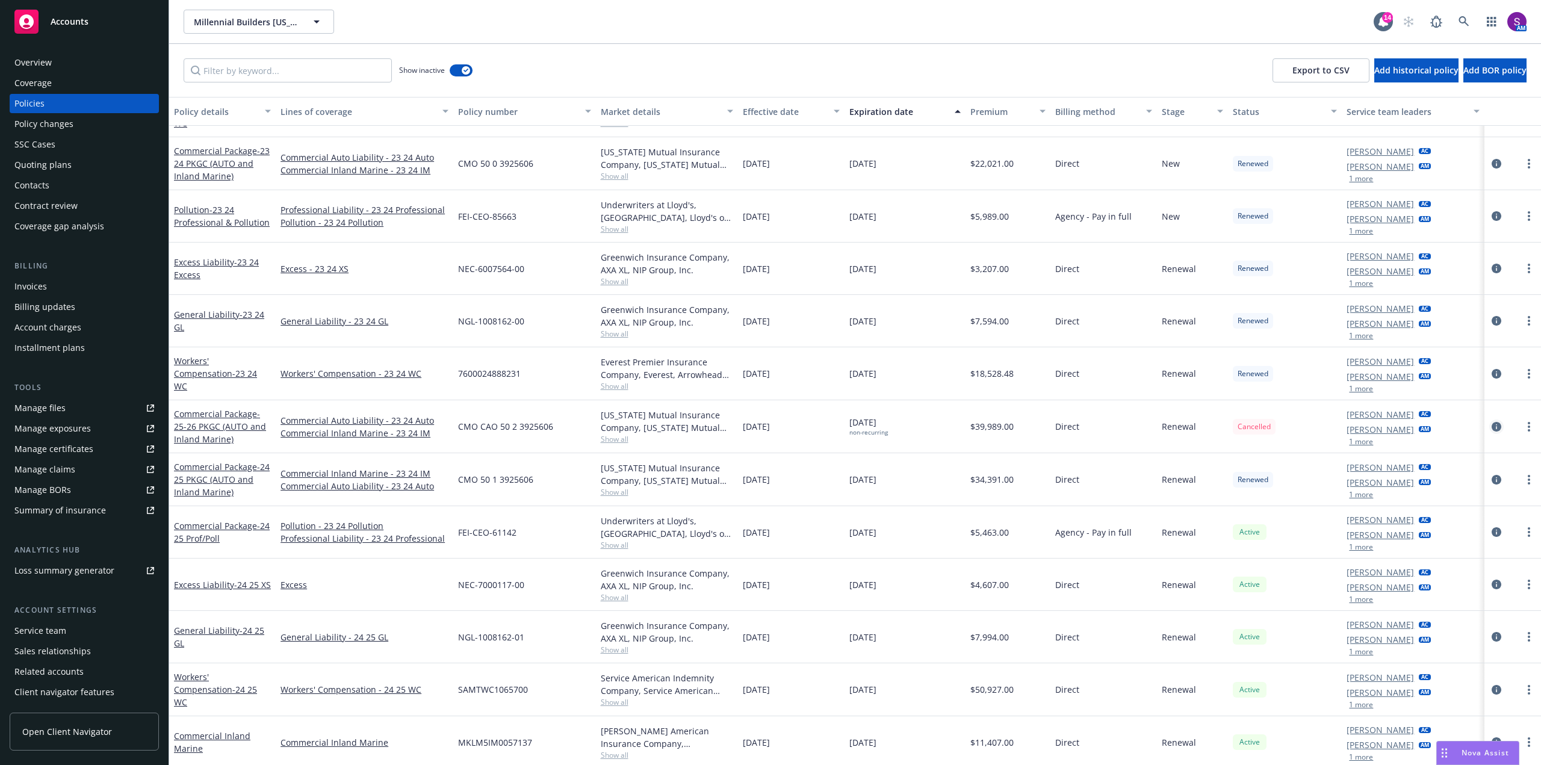
click at [1492, 422] on icon "circleInformation" at bounding box center [1497, 427] width 10 height 10
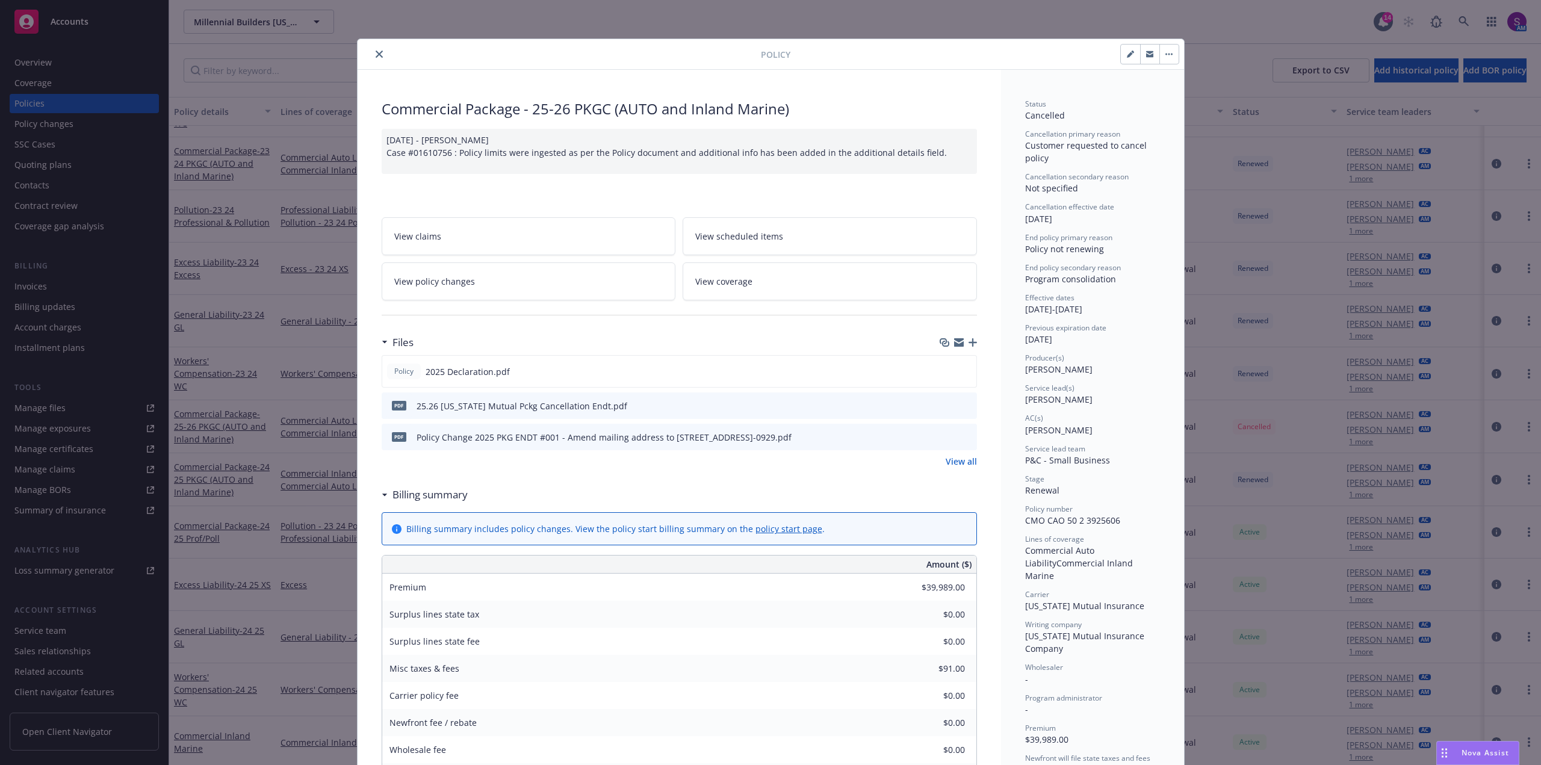
scroll to position [36, 0]
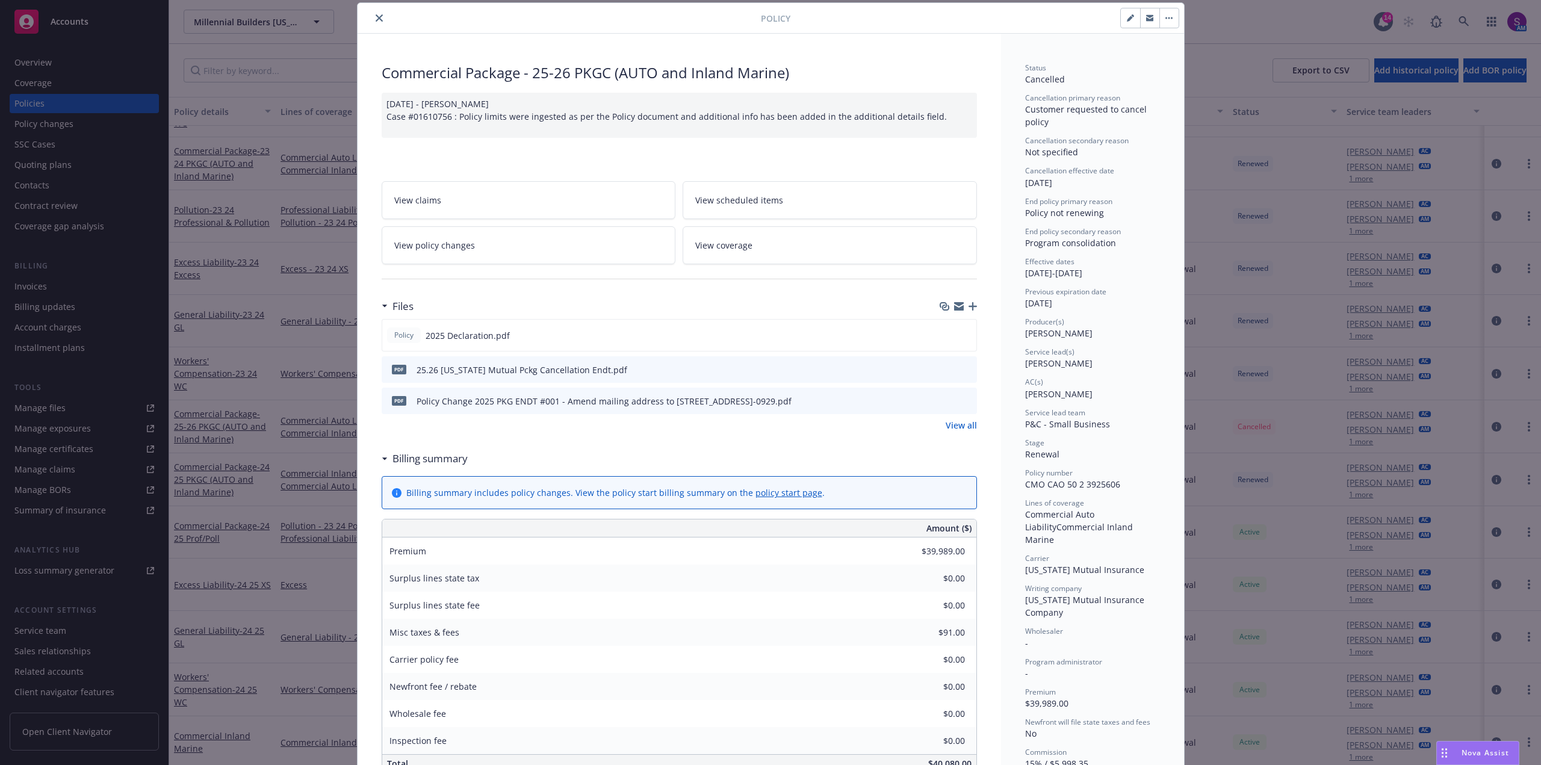
click at [963, 369] on icon "preview file" at bounding box center [965, 369] width 11 height 8
click at [374, 13] on button "close" at bounding box center [379, 18] width 14 height 14
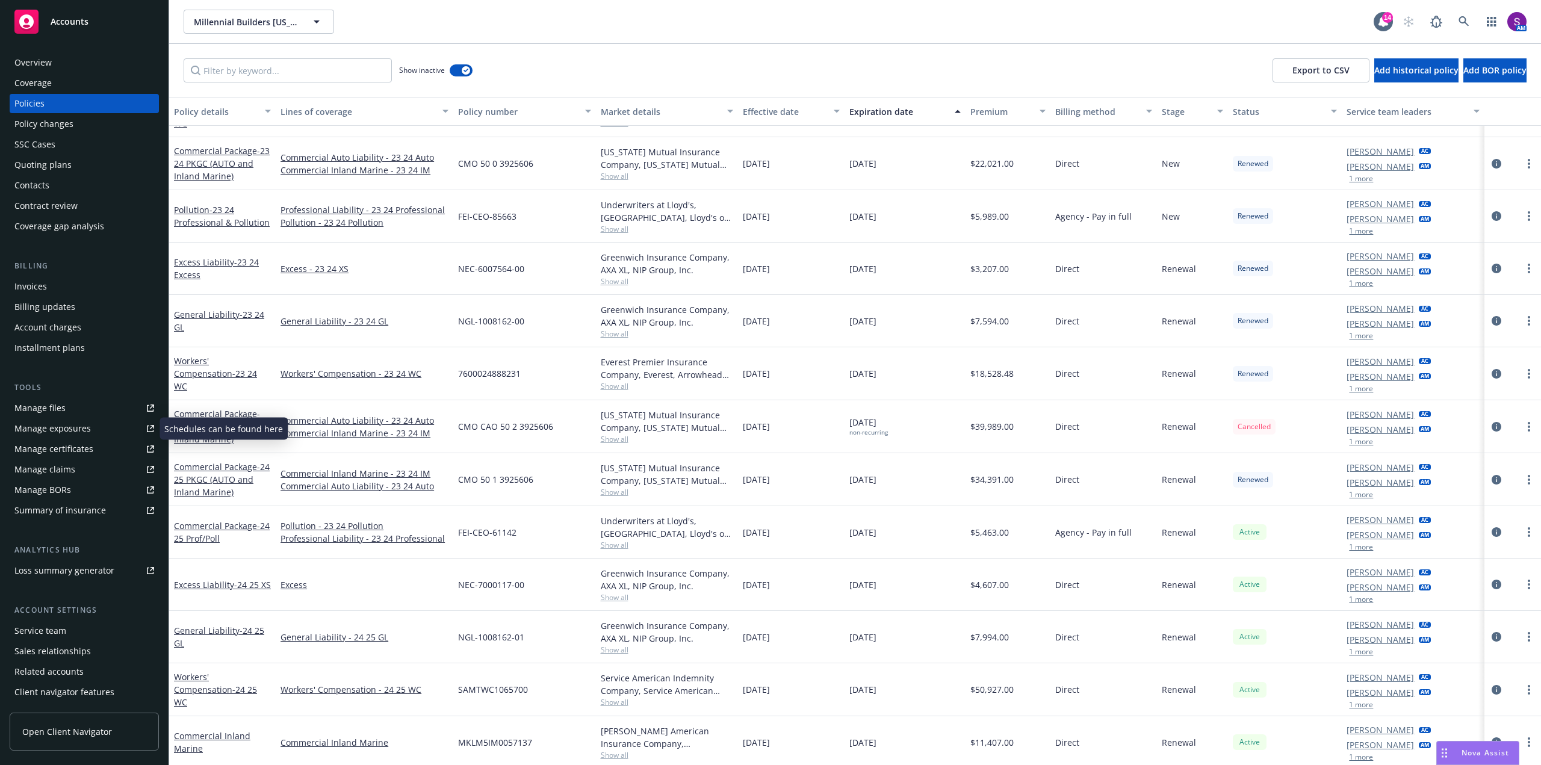
click at [51, 408] on div "Manage files" at bounding box center [39, 407] width 51 height 19
click at [38, 402] on div "Manage files" at bounding box center [39, 407] width 51 height 19
drag, startPoint x: 533, startPoint y: 477, endPoint x: 447, endPoint y: 481, distance: 86.2
click at [447, 481] on div "Commercial Package - 24 25 PKGC (AUTO and Inland Marine) Commercial Inland Mari…" at bounding box center [855, 479] width 1372 height 53
copy div "CMO 50 1 3925606"
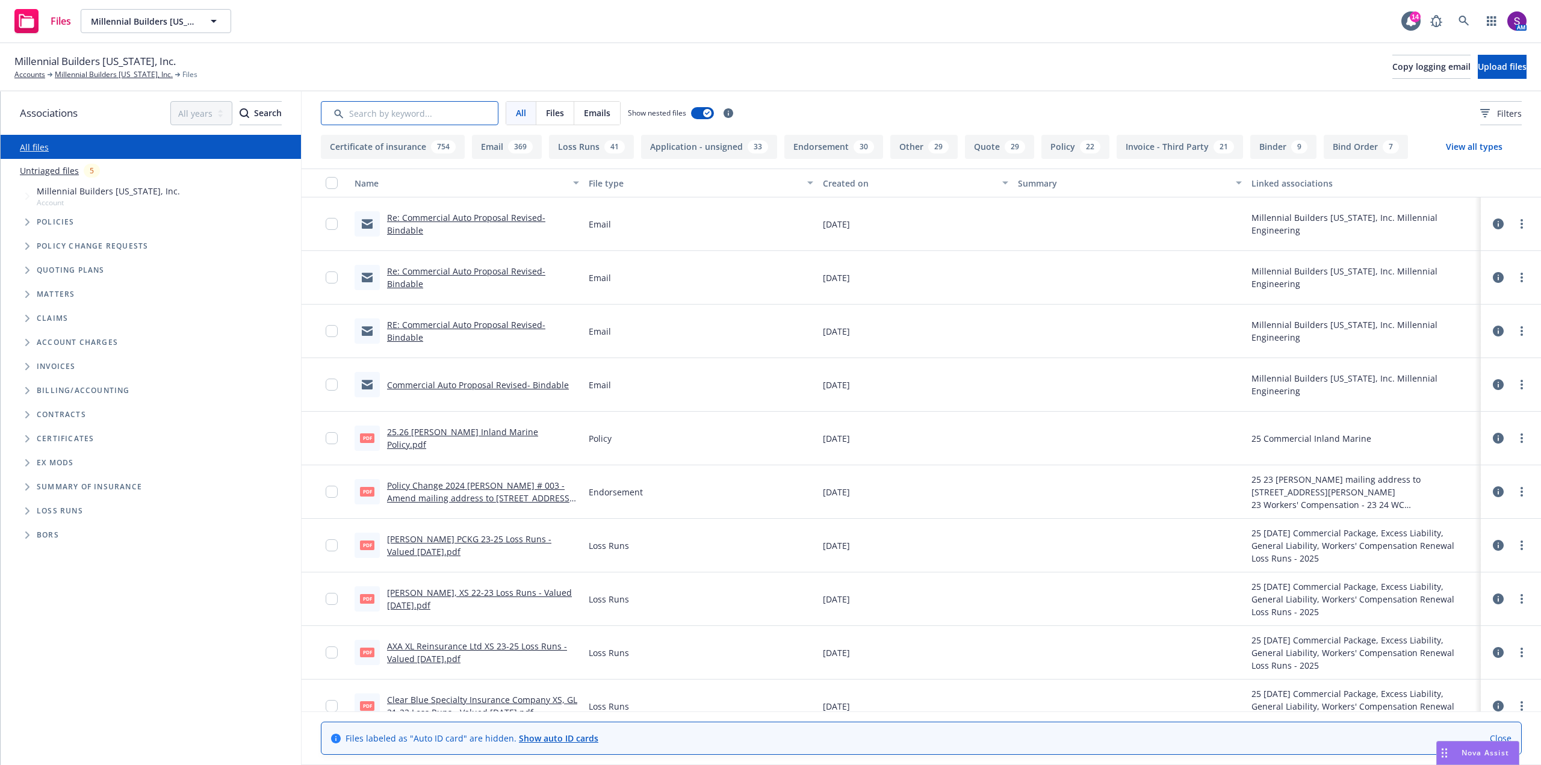
click at [367, 114] on input "Search by keyword..." at bounding box center [410, 113] width 178 height 24
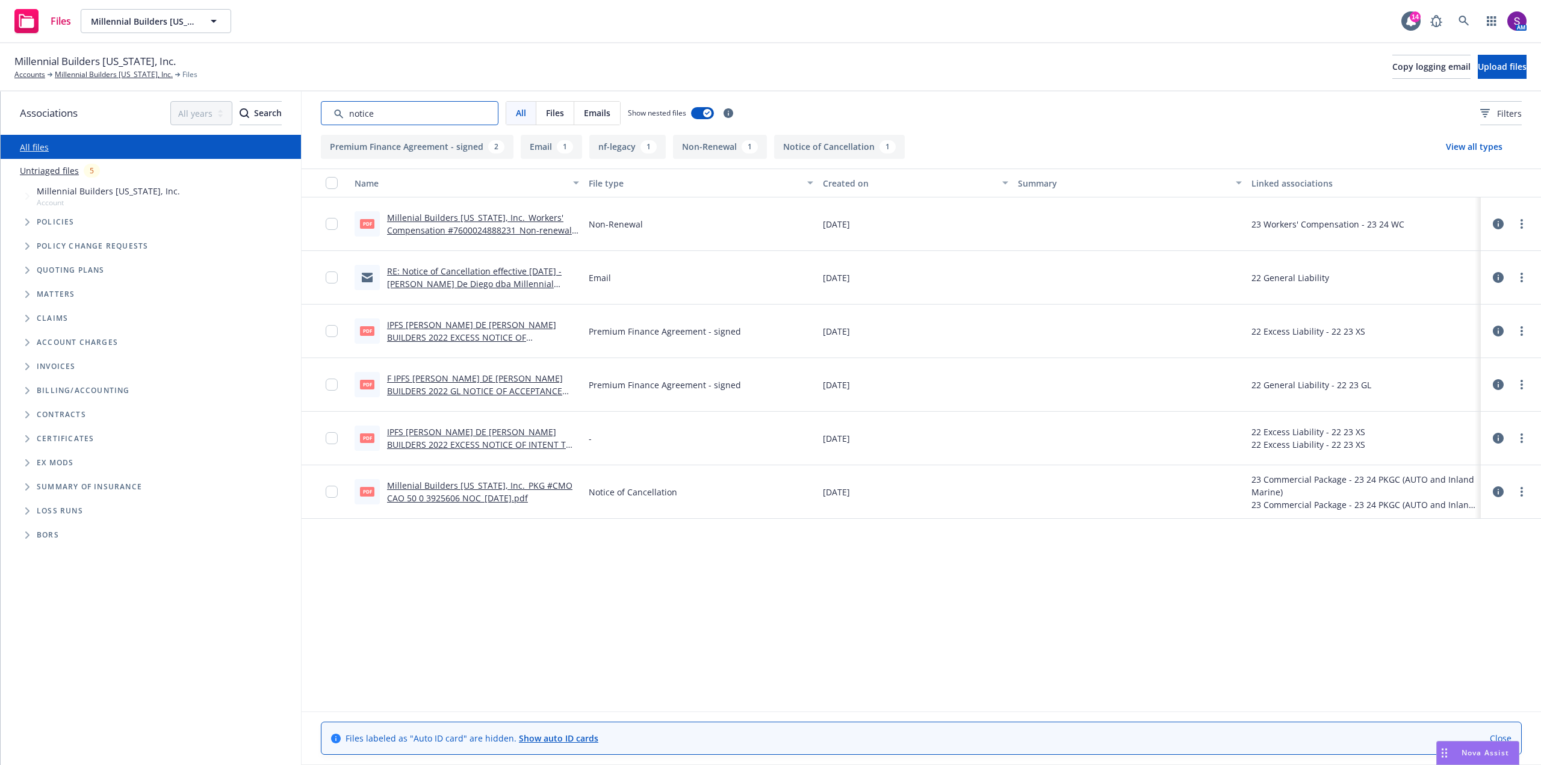
type input "notice"
click at [25, 223] on icon "Tree Example" at bounding box center [27, 221] width 5 height 7
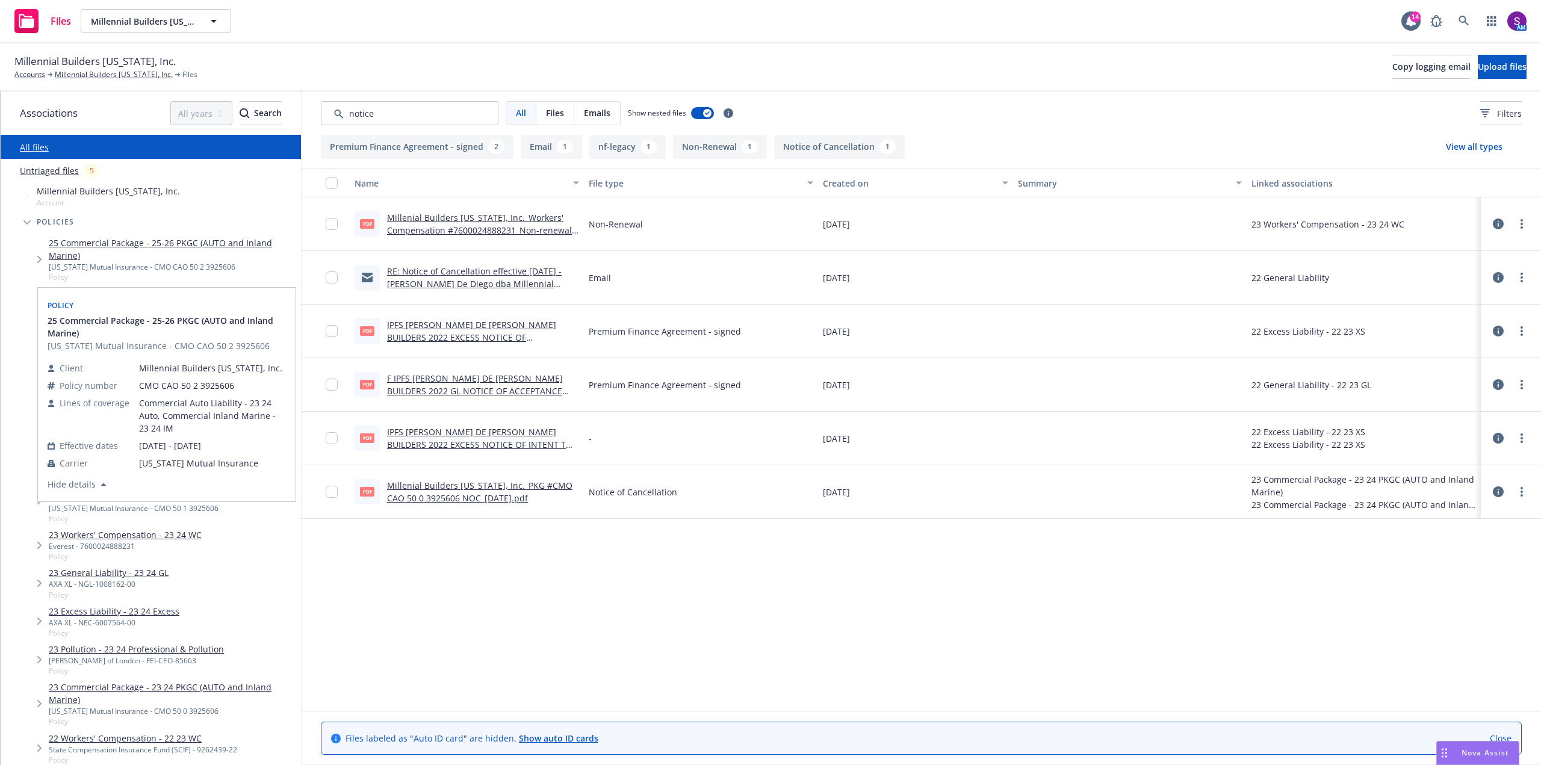
click at [130, 244] on link "25 Commercial Package - 25-26 PKGC (AUTO and Inland Marine)" at bounding box center [172, 249] width 247 height 25
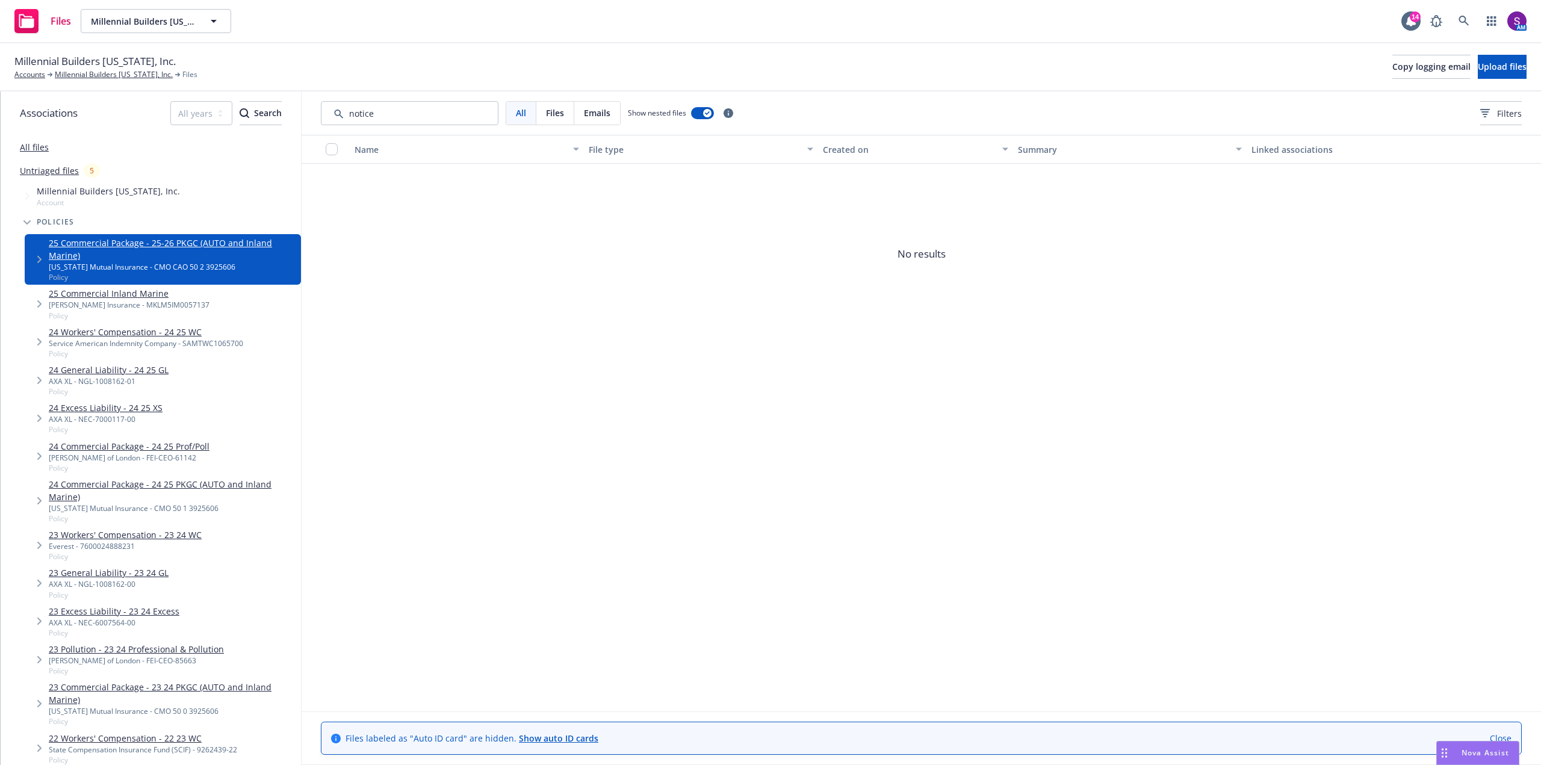
click at [69, 250] on link "25 Commercial Package - 25-26 PKGC (AUTO and Inland Marine)" at bounding box center [172, 249] width 247 height 25
drag, startPoint x: 389, startPoint y: 116, endPoint x: 274, endPoint y: 116, distance: 115.0
click at [274, 116] on div "Associations All years 2027 2026 2025 2024 2023 2022 2021 2020 2019 2018 2017 2…" at bounding box center [771, 428] width 1540 height 674
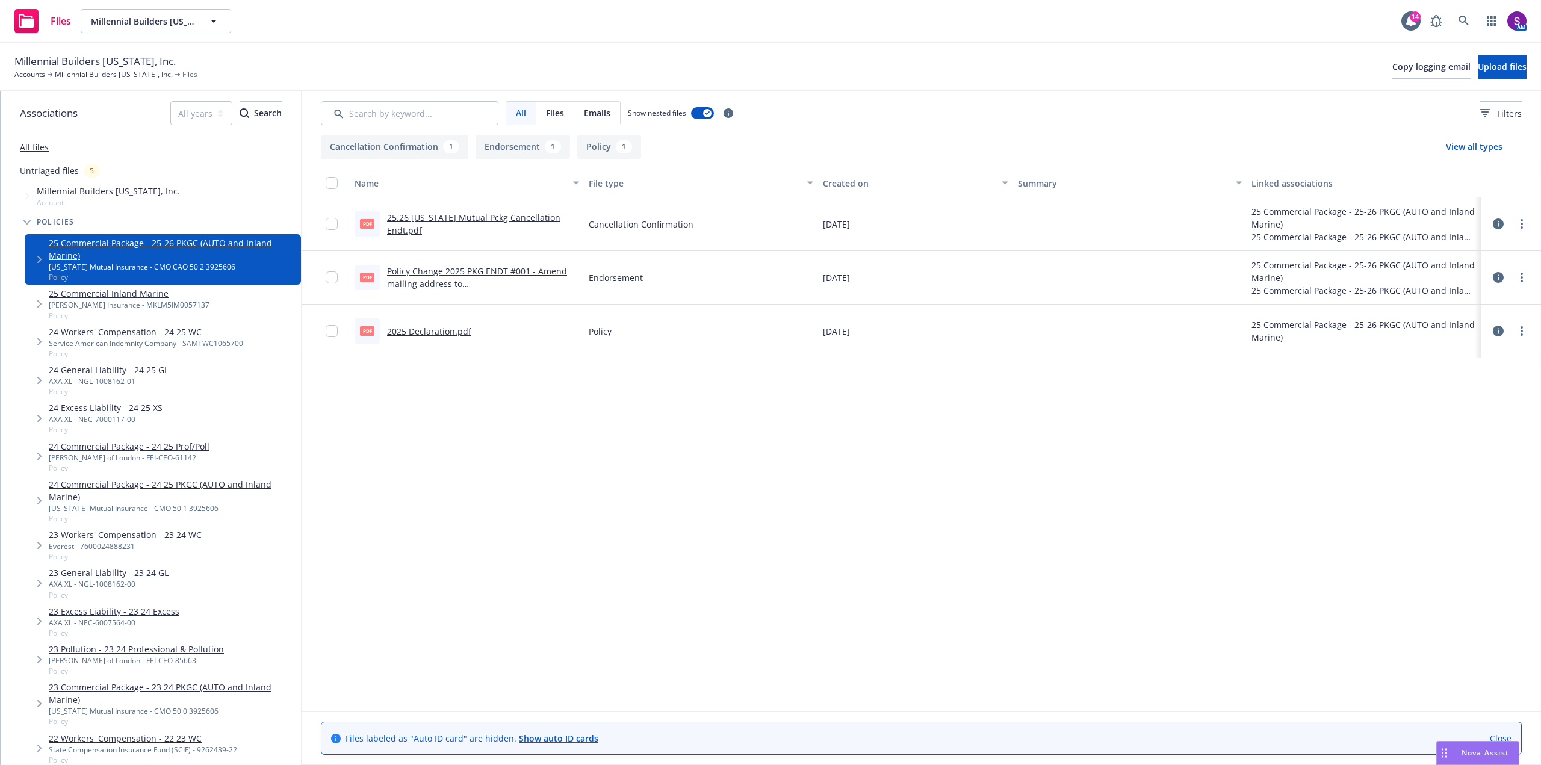
click at [441, 223] on link "25.26 [US_STATE] Mutual Pckg Cancellation Endt.pdf" at bounding box center [473, 224] width 173 height 24
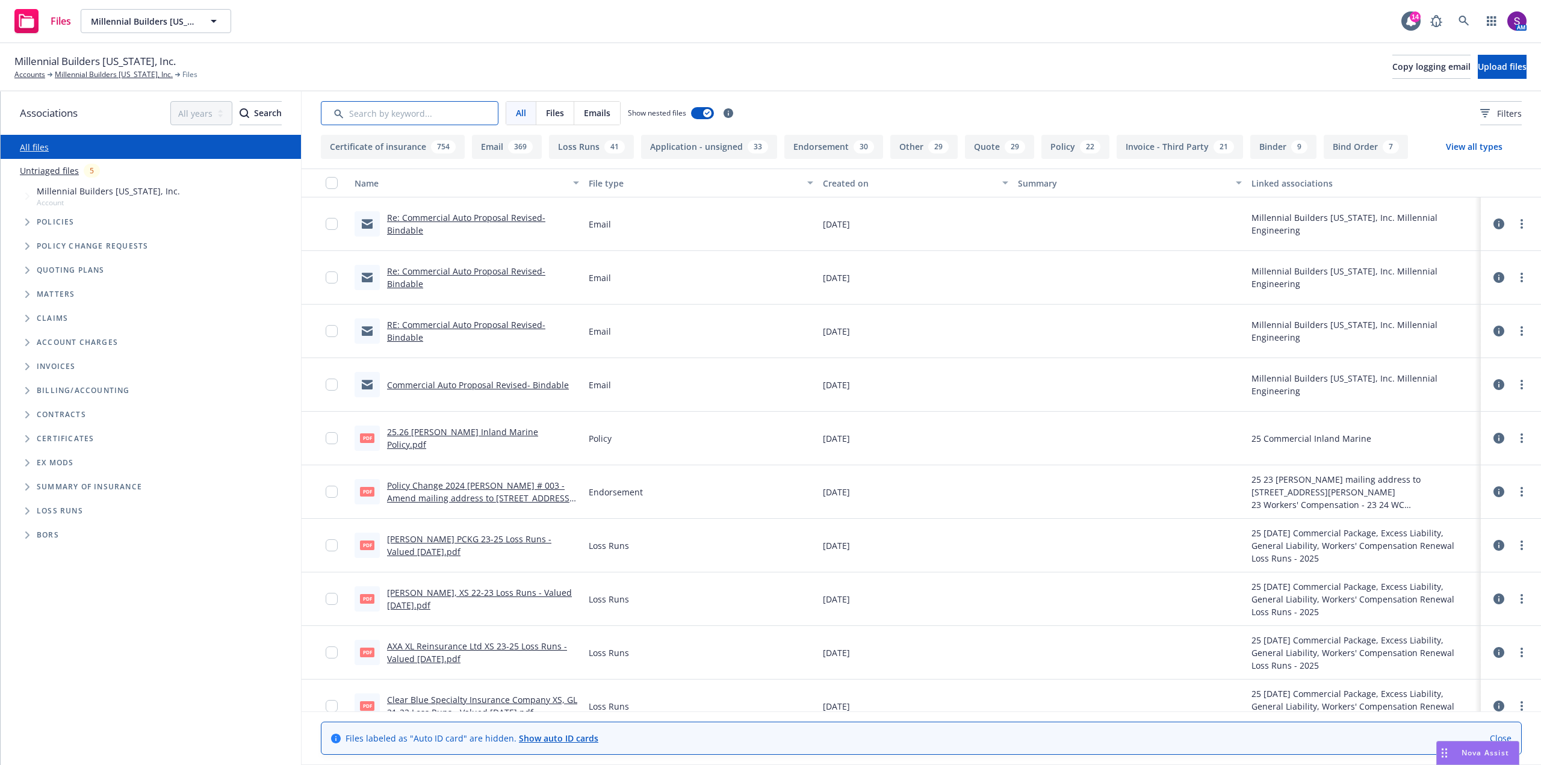
click at [373, 117] on input "Search by keyword..." at bounding box center [410, 113] width 178 height 24
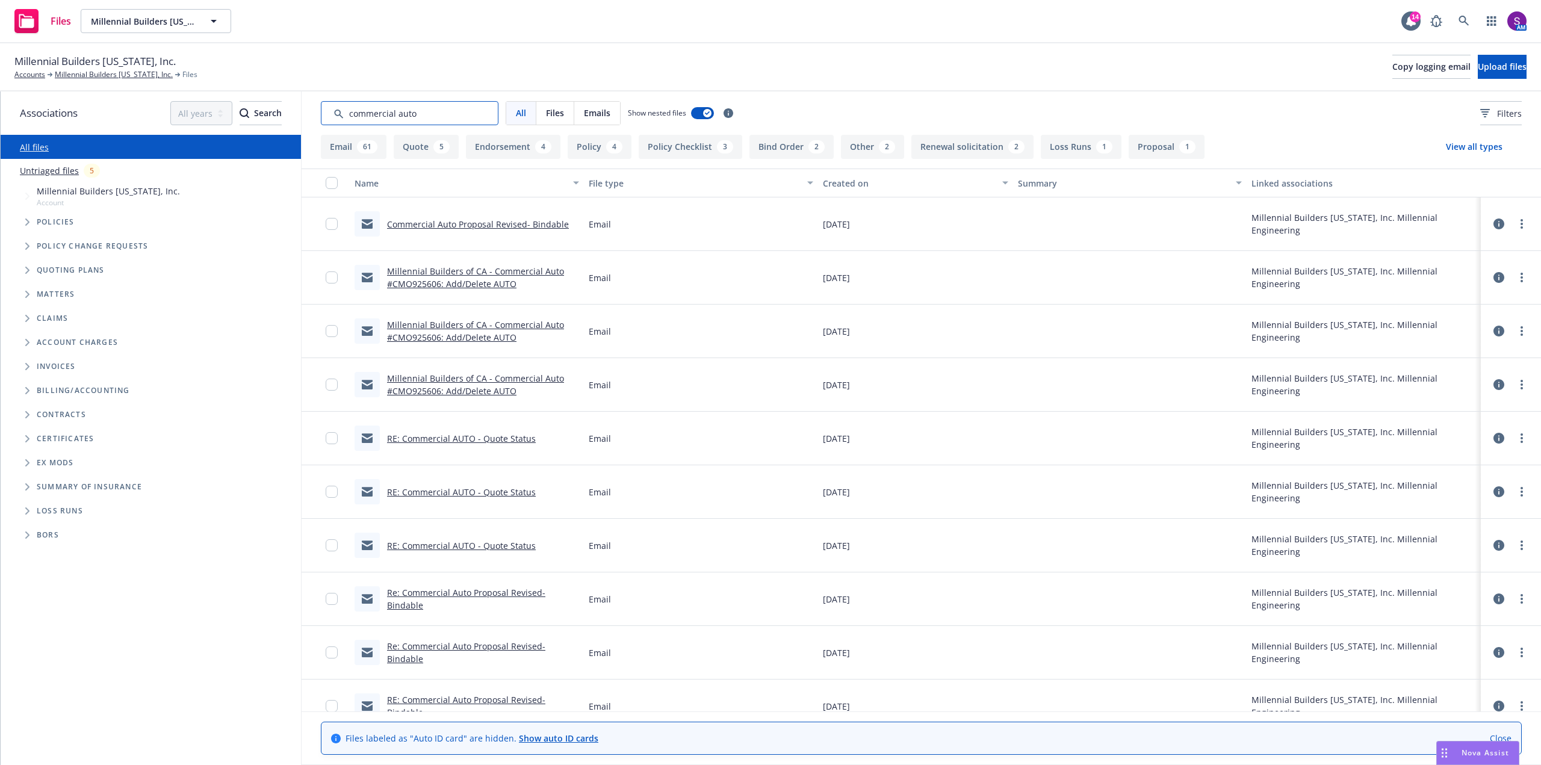
type input "commercial auto"
